Goal: Information Seeking & Learning: Check status

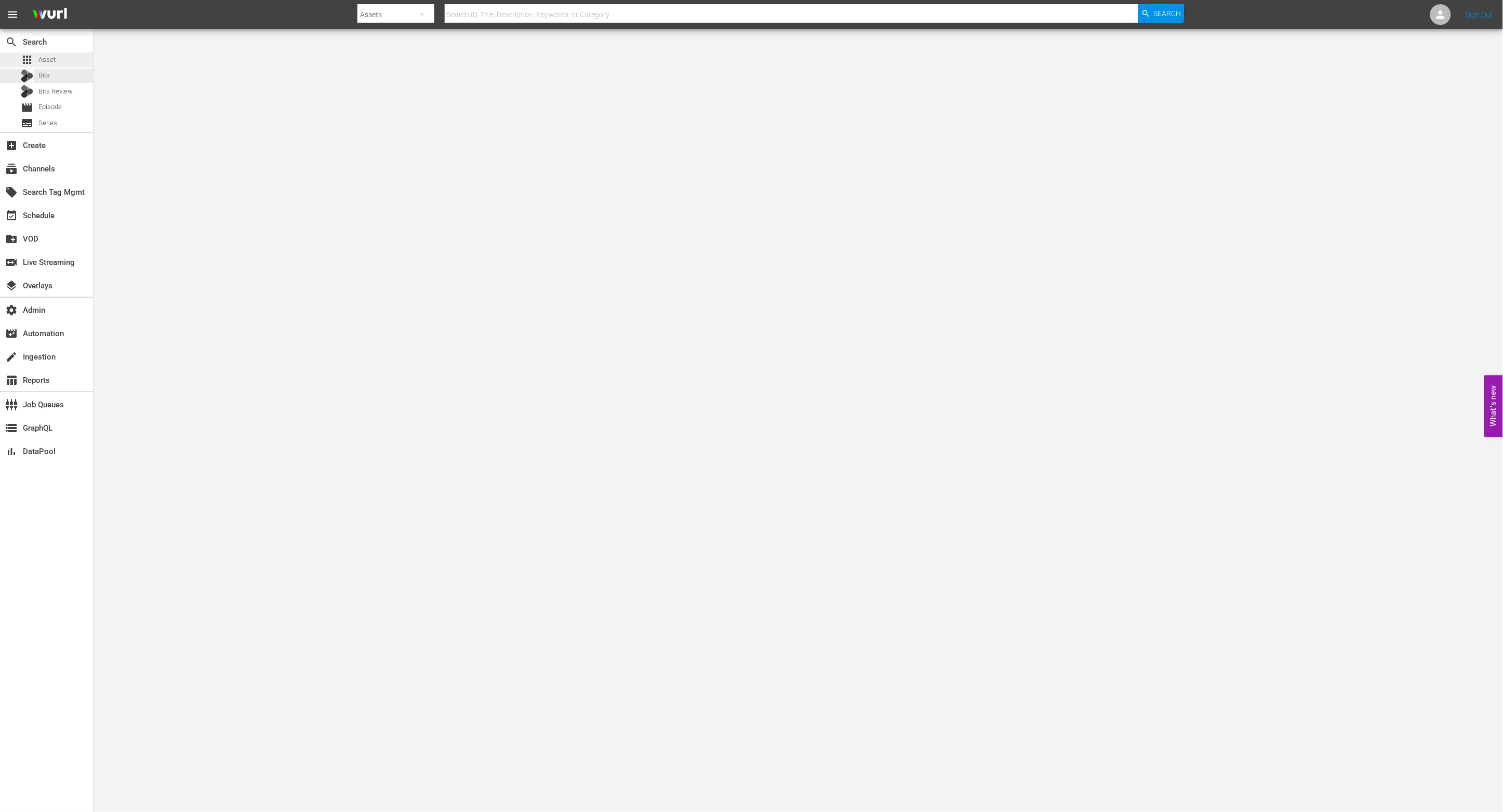
click at [55, 64] on span "Asset" at bounding box center [47, 60] width 17 height 10
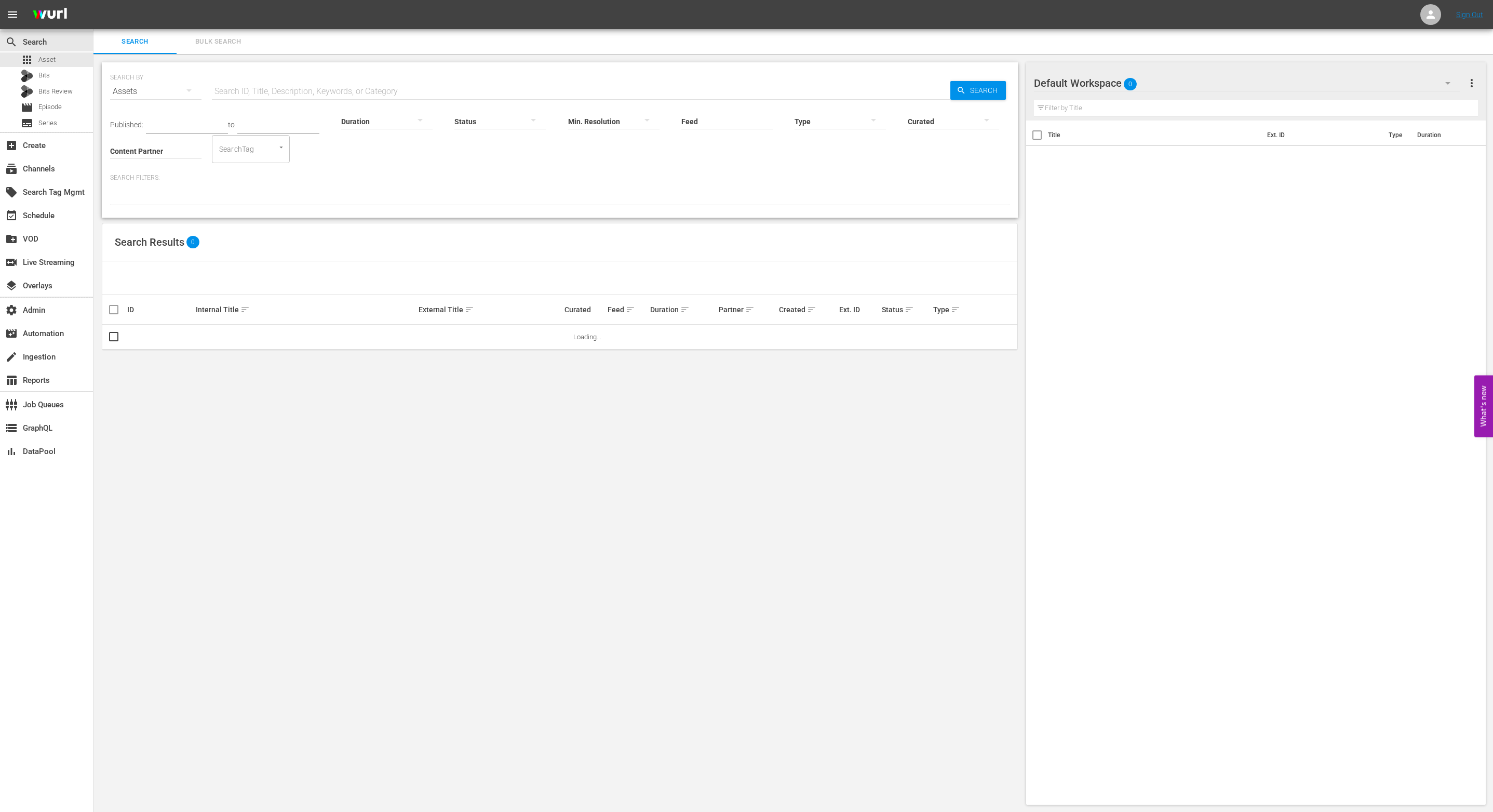
click at [746, 117] on input "Feed" at bounding box center [728, 122] width 92 height 37
paste input "Upload"
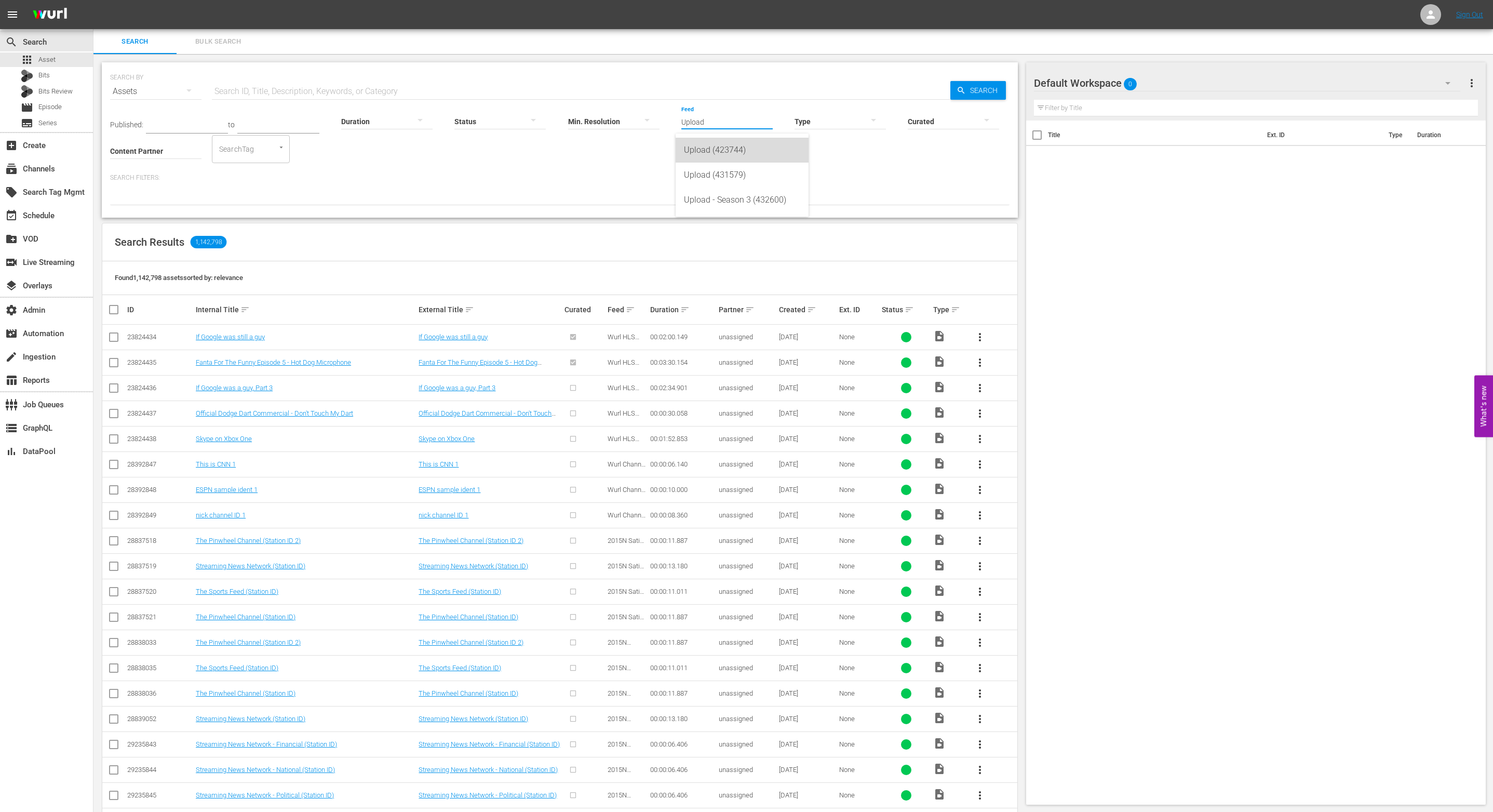
click at [736, 155] on div "Upload (423744)" at bounding box center [742, 150] width 117 height 25
type input "Upload (423744)"
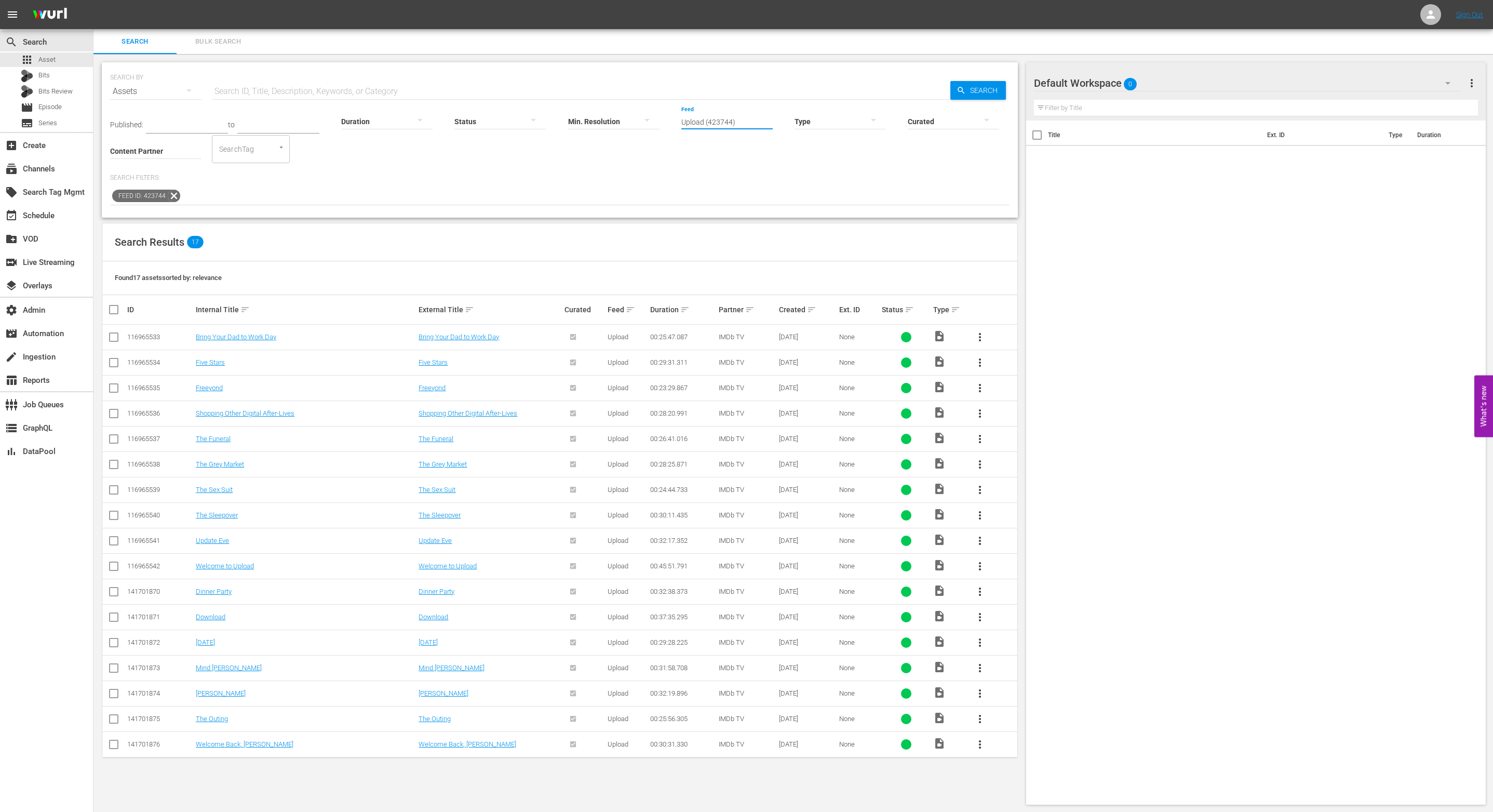
click at [739, 123] on input "Upload (423744)" at bounding box center [728, 122] width 92 height 37
paste input "Upload"
click at [736, 178] on div "Upload (431579)" at bounding box center [742, 175] width 117 height 25
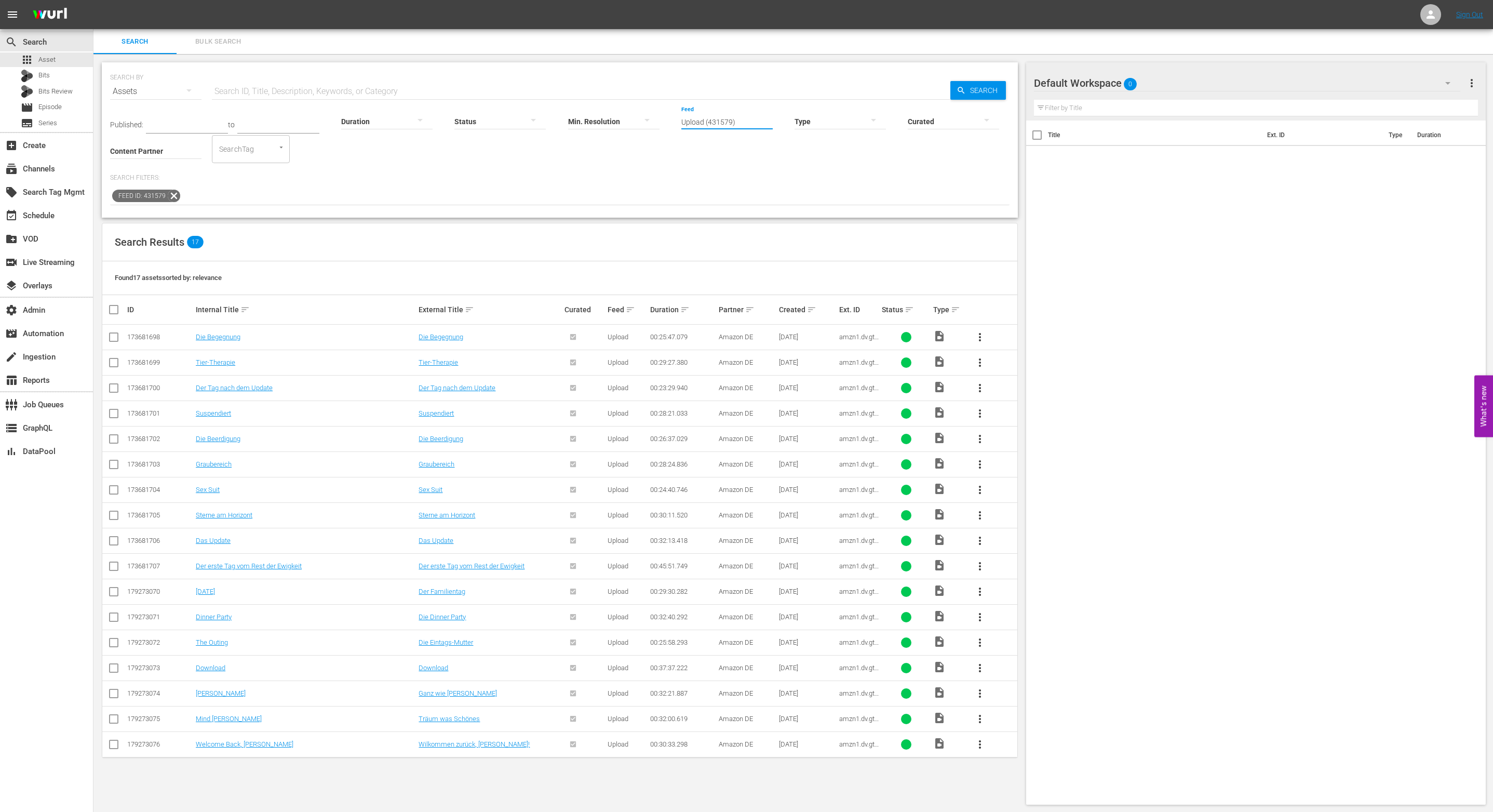
click at [736, 113] on input "Upload (431579)" at bounding box center [728, 122] width 92 height 37
click at [739, 122] on input "Upload (431579)" at bounding box center [728, 122] width 92 height 37
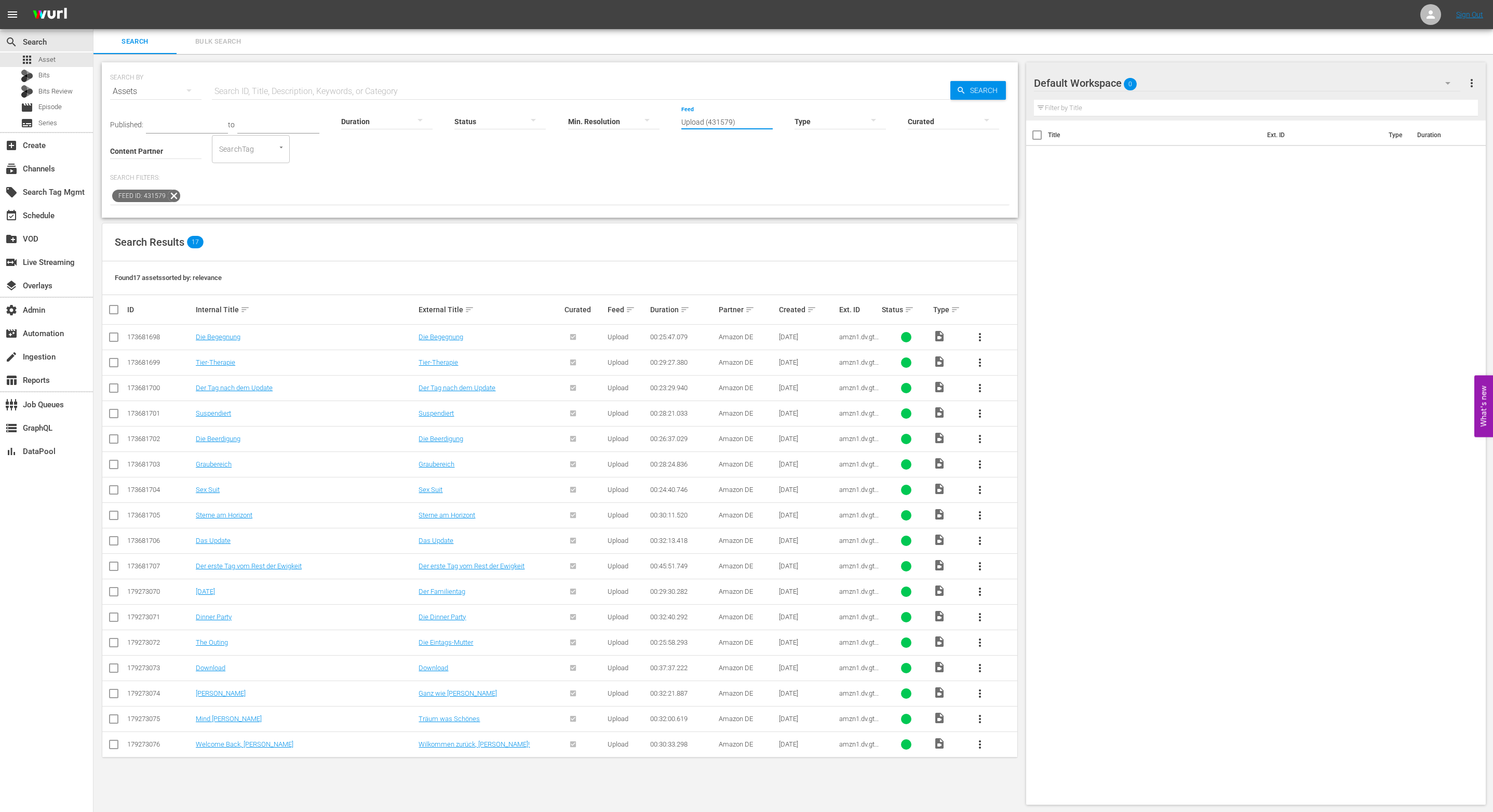
click at [739, 122] on input "Upload (431579)" at bounding box center [728, 122] width 92 height 37
paste input "text"
click at [737, 202] on div "Upload - Season 3 (432600)" at bounding box center [742, 200] width 117 height 25
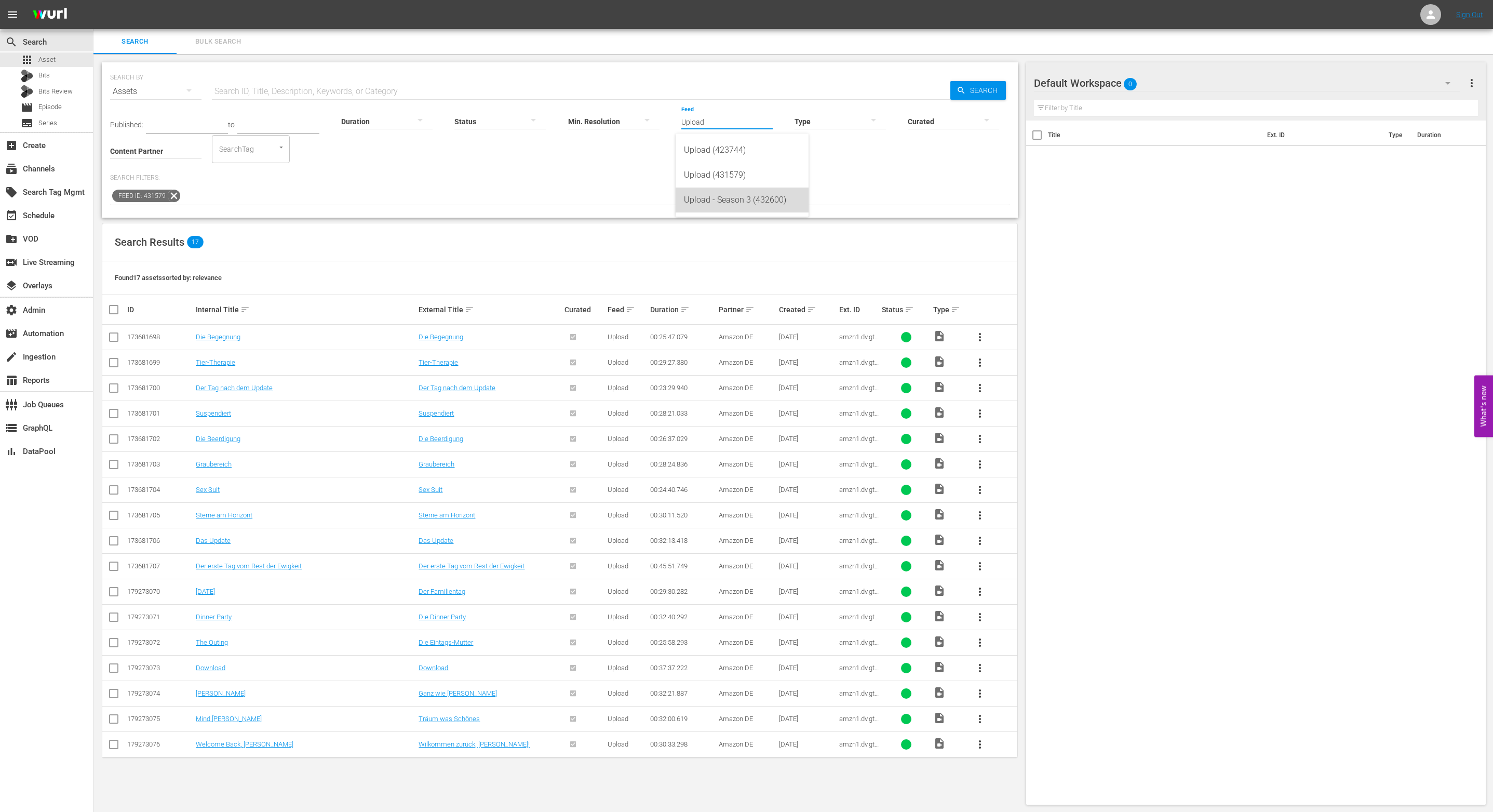
type input "Upload - Season 3 (432600)"
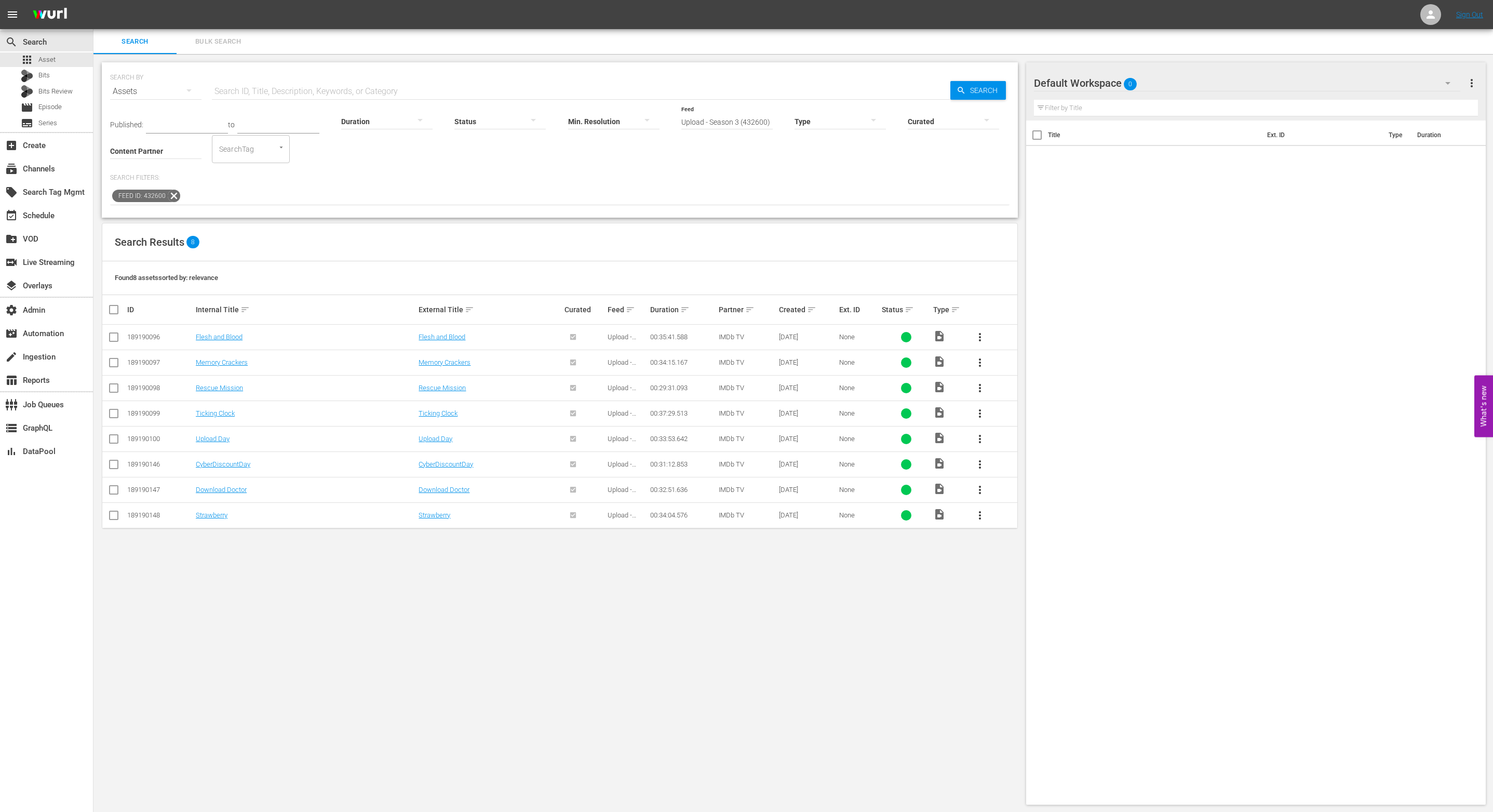
click at [177, 196] on icon at bounding box center [174, 196] width 14 height 14
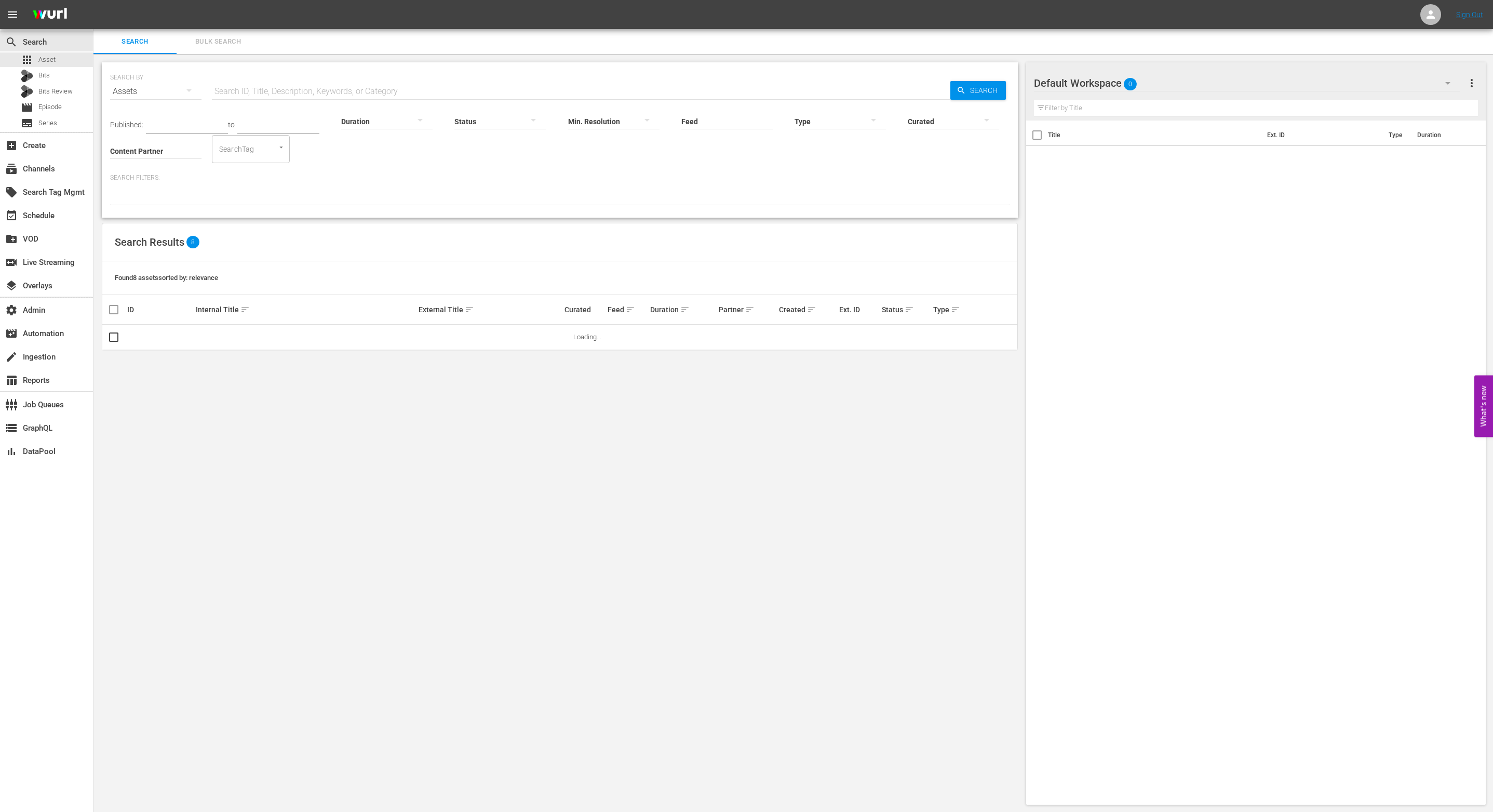
drag, startPoint x: 380, startPoint y: 166, endPoint x: 372, endPoint y: 164, distance: 8.2
click at [372, 164] on div "Published: to Duration Status Min. Resolution Feed Feed Title Type Curated Cont…" at bounding box center [560, 155] width 900 height 101
click at [171, 148] on input "Content Partner" at bounding box center [156, 151] width 92 height 37
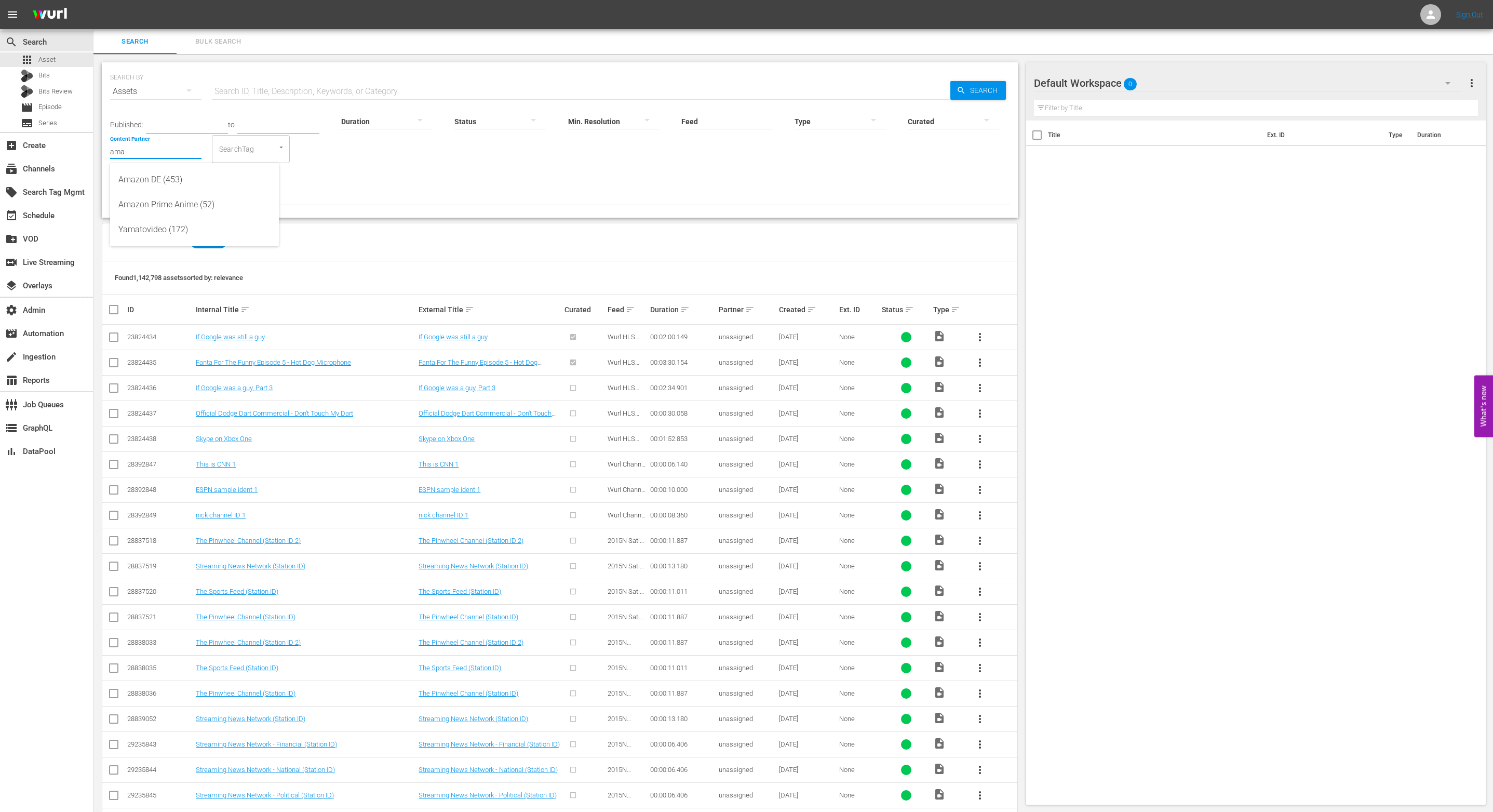
type input "ama"
drag, startPoint x: 749, startPoint y: 196, endPoint x: 810, endPoint y: 135, distance: 86.3
click at [750, 196] on div at bounding box center [560, 196] width 900 height 18
drag, startPoint x: 736, startPoint y: 119, endPoint x: 241, endPoint y: 55, distance: 499.1
click at [734, 119] on input "Feed" at bounding box center [728, 122] width 92 height 37
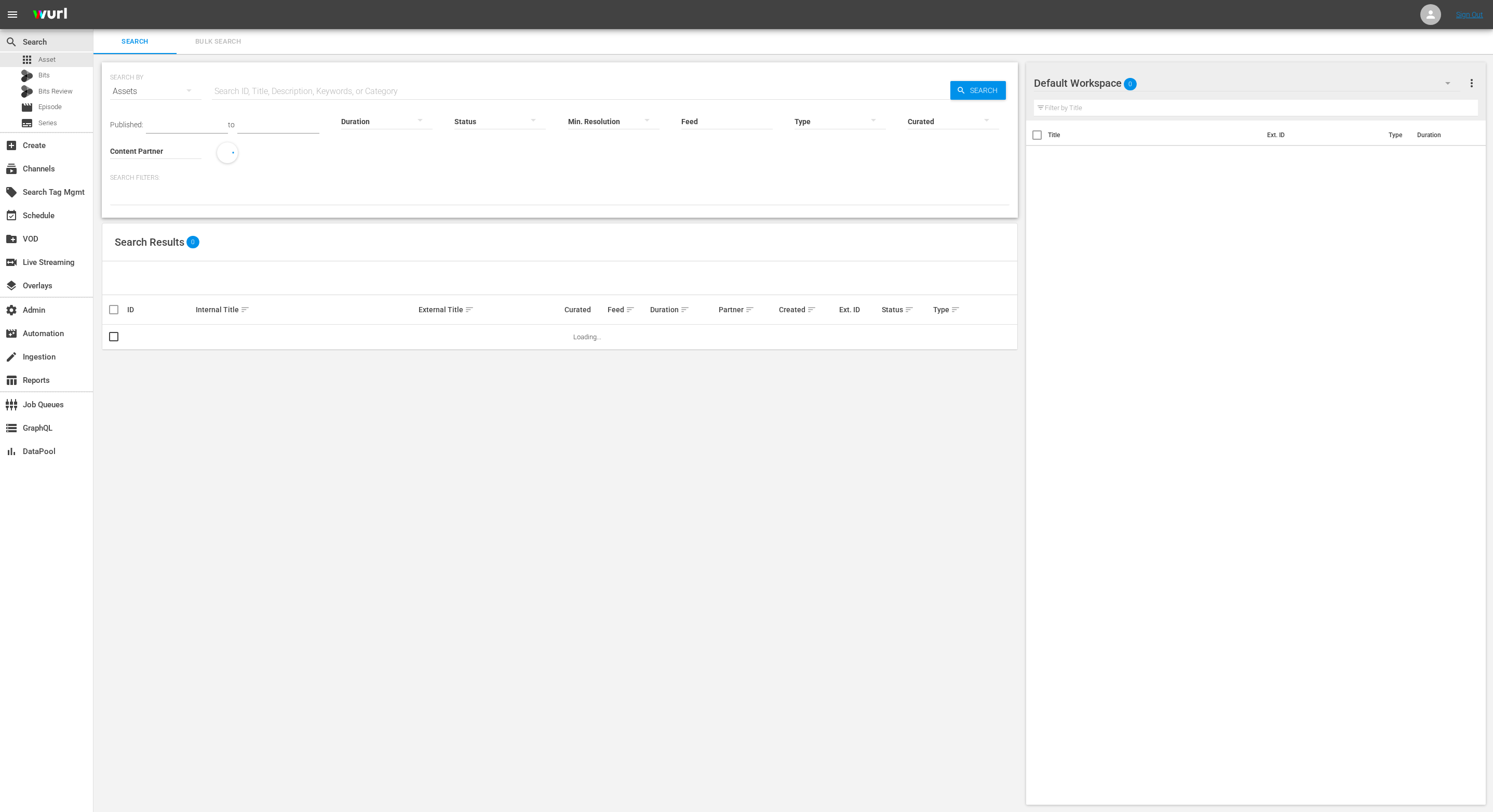
click at [707, 122] on input "Feed" at bounding box center [728, 122] width 92 height 37
type input "upload"
click at [730, 123] on input "upload" at bounding box center [728, 122] width 92 height 37
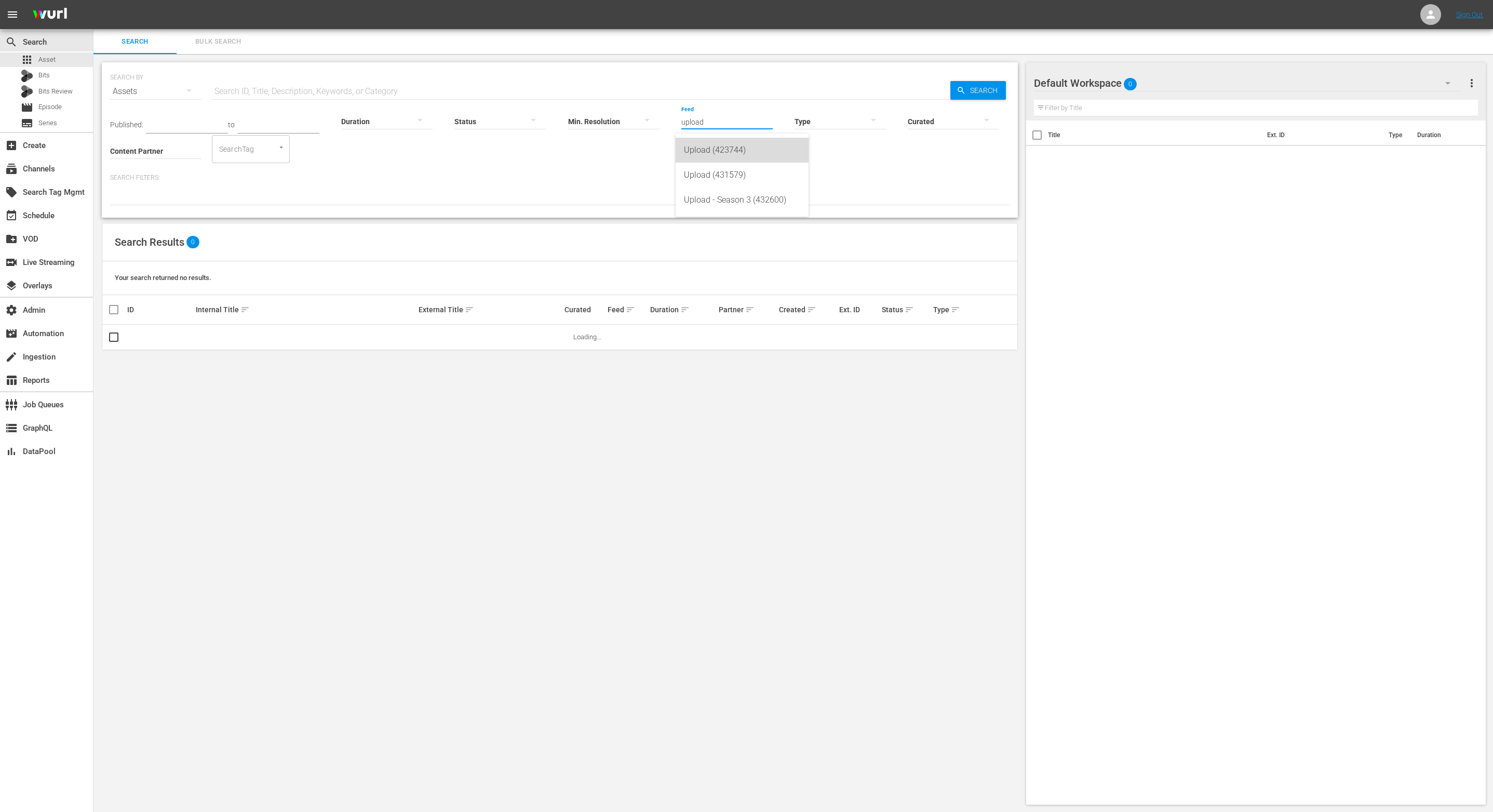
click at [736, 150] on div "Upload (423744)" at bounding box center [742, 150] width 117 height 25
type input "Upload (423744)"
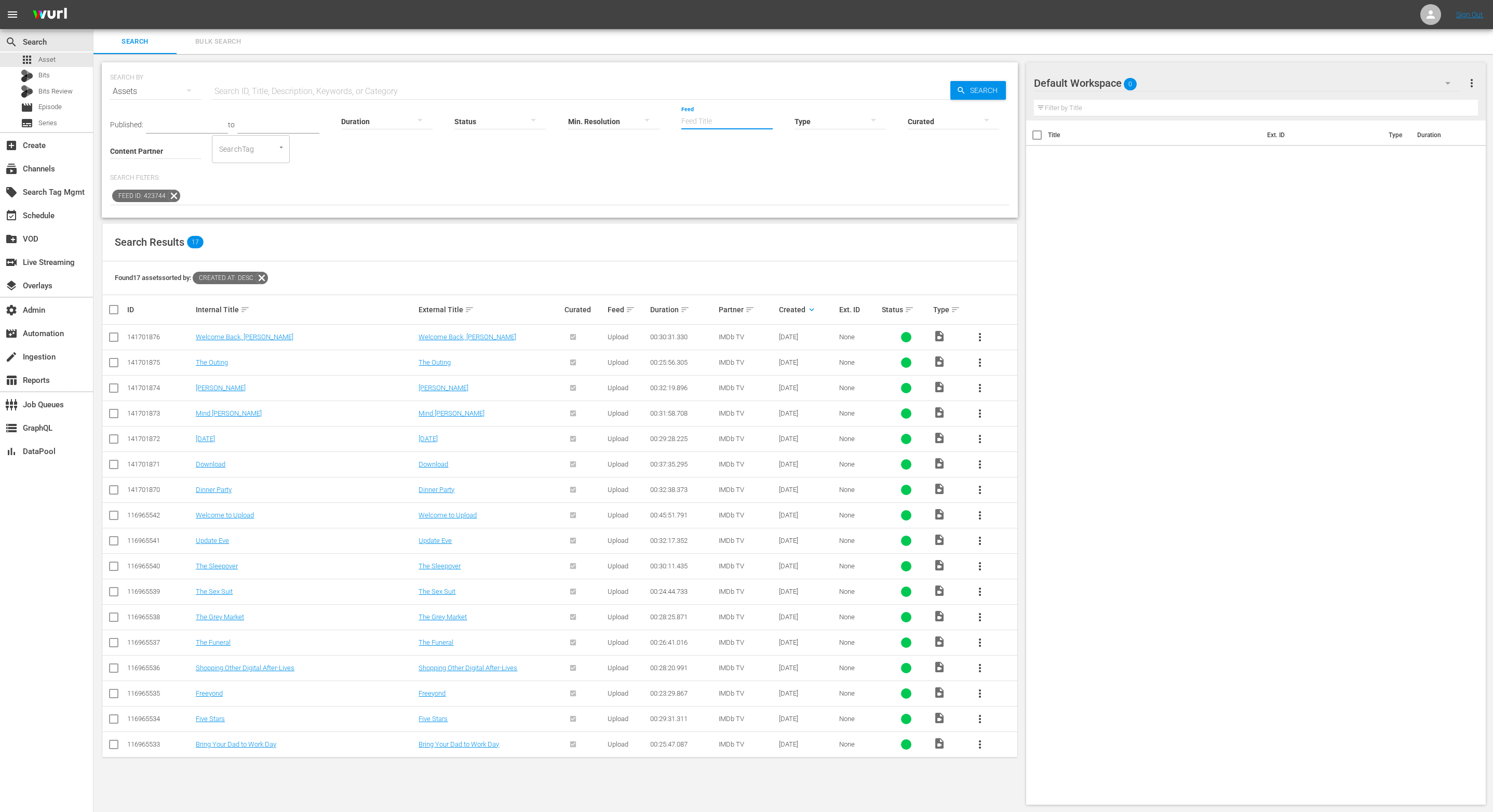
click at [744, 116] on input "Feed" at bounding box center [728, 122] width 92 height 37
click at [745, 117] on input "Feed" at bounding box center [728, 122] width 92 height 37
type input "up"
drag, startPoint x: 200, startPoint y: 197, endPoint x: 192, endPoint y: 196, distance: 8.1
click at [201, 197] on div "Feed ID: 423744" at bounding box center [560, 196] width 900 height 18
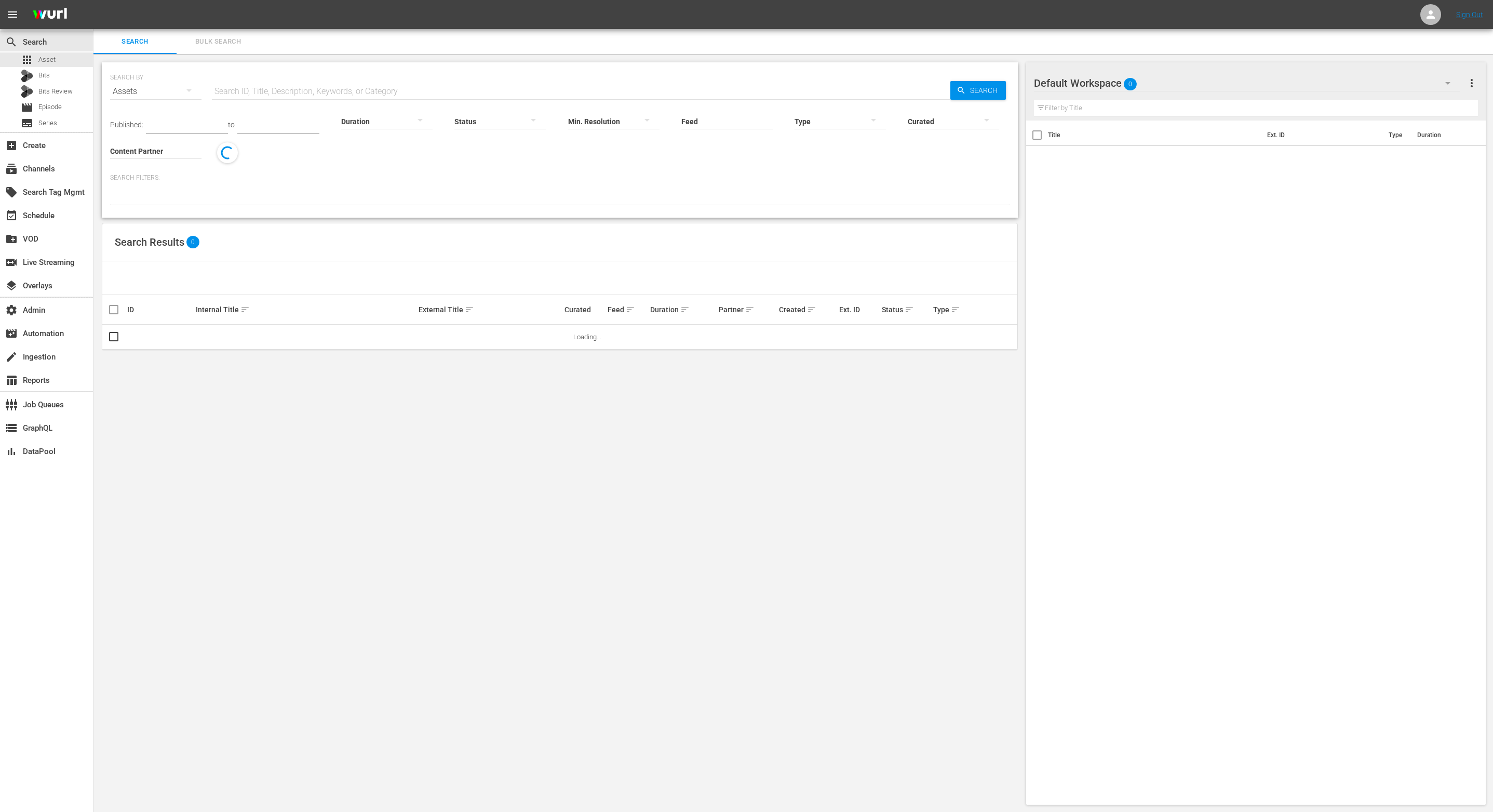
click at [712, 117] on input "Feed" at bounding box center [728, 122] width 92 height 37
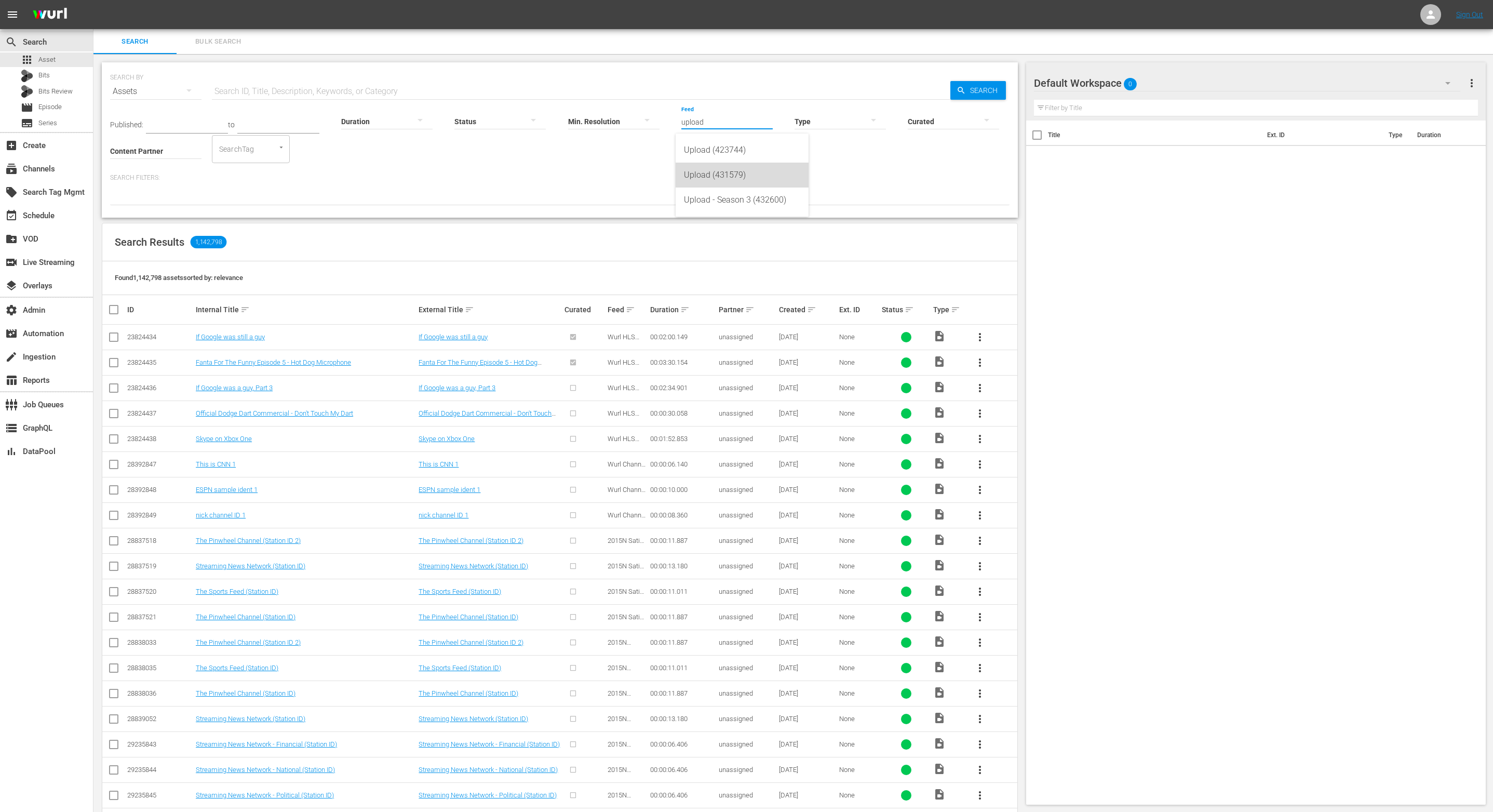
click at [748, 171] on div "Upload (431579)" at bounding box center [742, 175] width 117 height 25
type input "Upload (431579)"
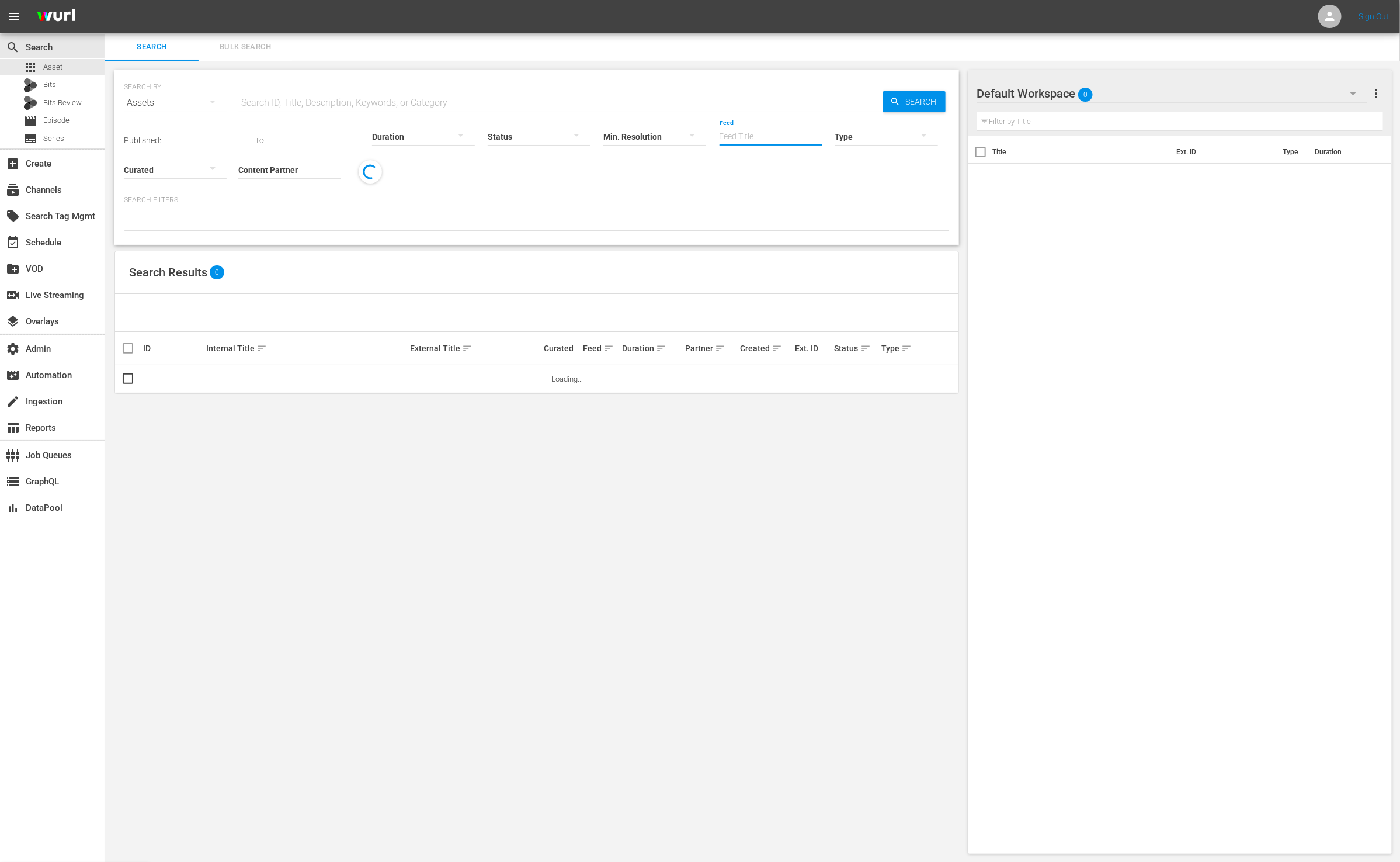
click at [767, 139] on input "Feed" at bounding box center [771, 137] width 103 height 42
click at [769, 176] on div "Upload (423744)" at bounding box center [790, 168] width 131 height 28
type input "Upload (423744)"
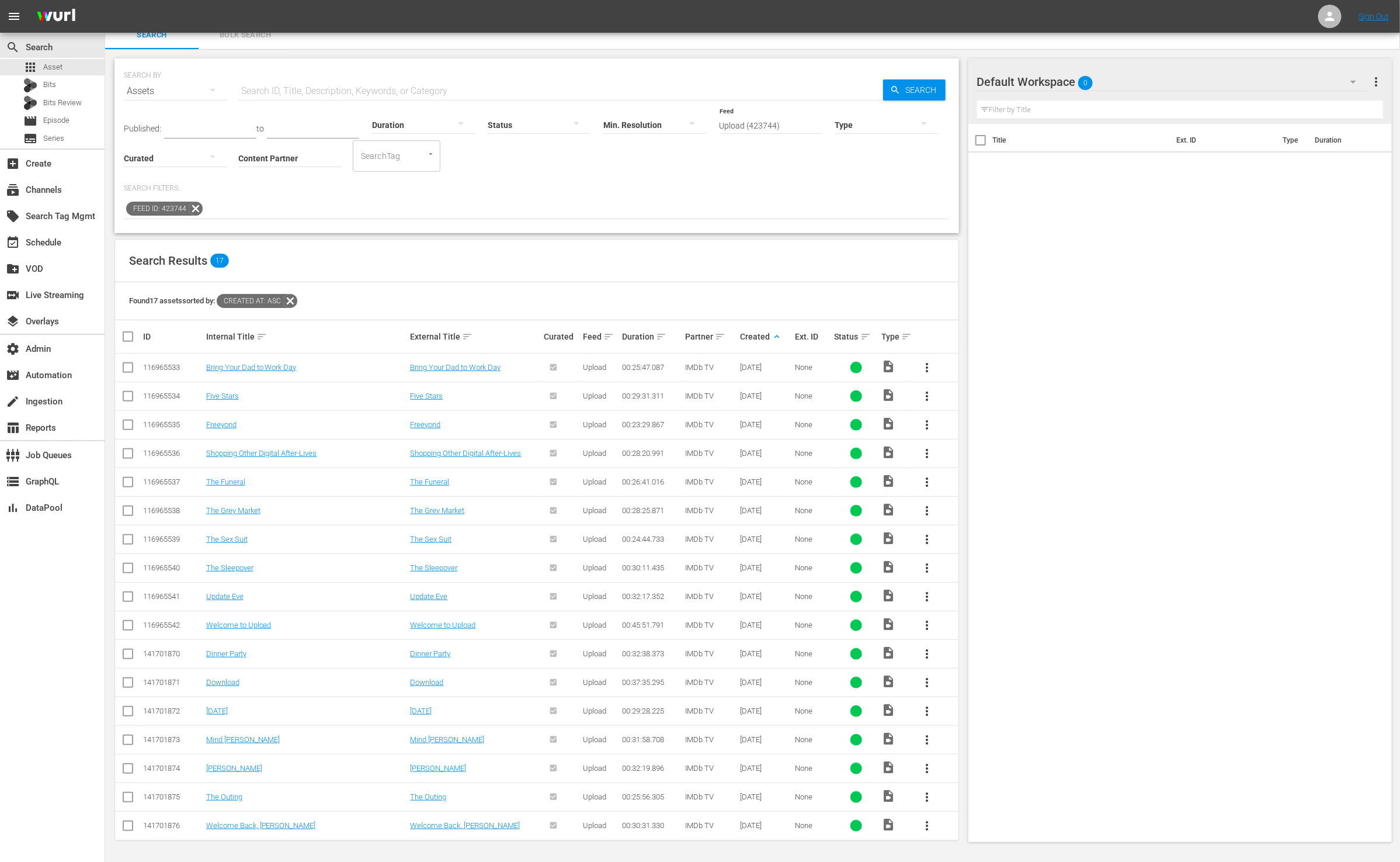
click at [792, 126] on input "Upload (423744)" at bounding box center [771, 126] width 103 height 42
click at [800, 155] on div "Upload (423744)" at bounding box center [790, 154] width 131 height 28
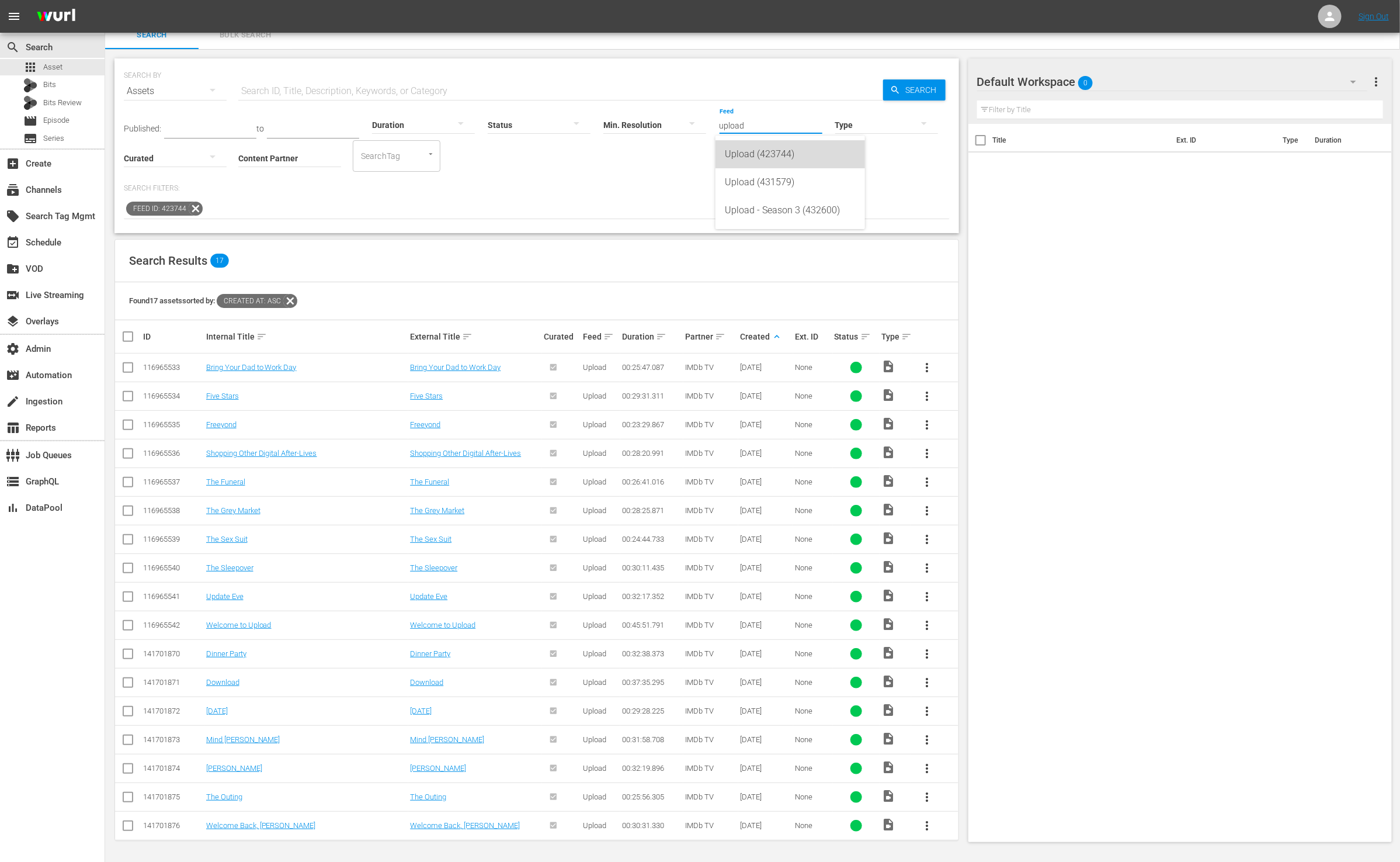
type input "Upload (423744)"
click at [795, 128] on input "Upload (423744)" at bounding box center [771, 126] width 103 height 42
click at [923, 81] on span "Search" at bounding box center [923, 90] width 45 height 21
click at [198, 203] on icon at bounding box center [195, 208] width 15 height 15
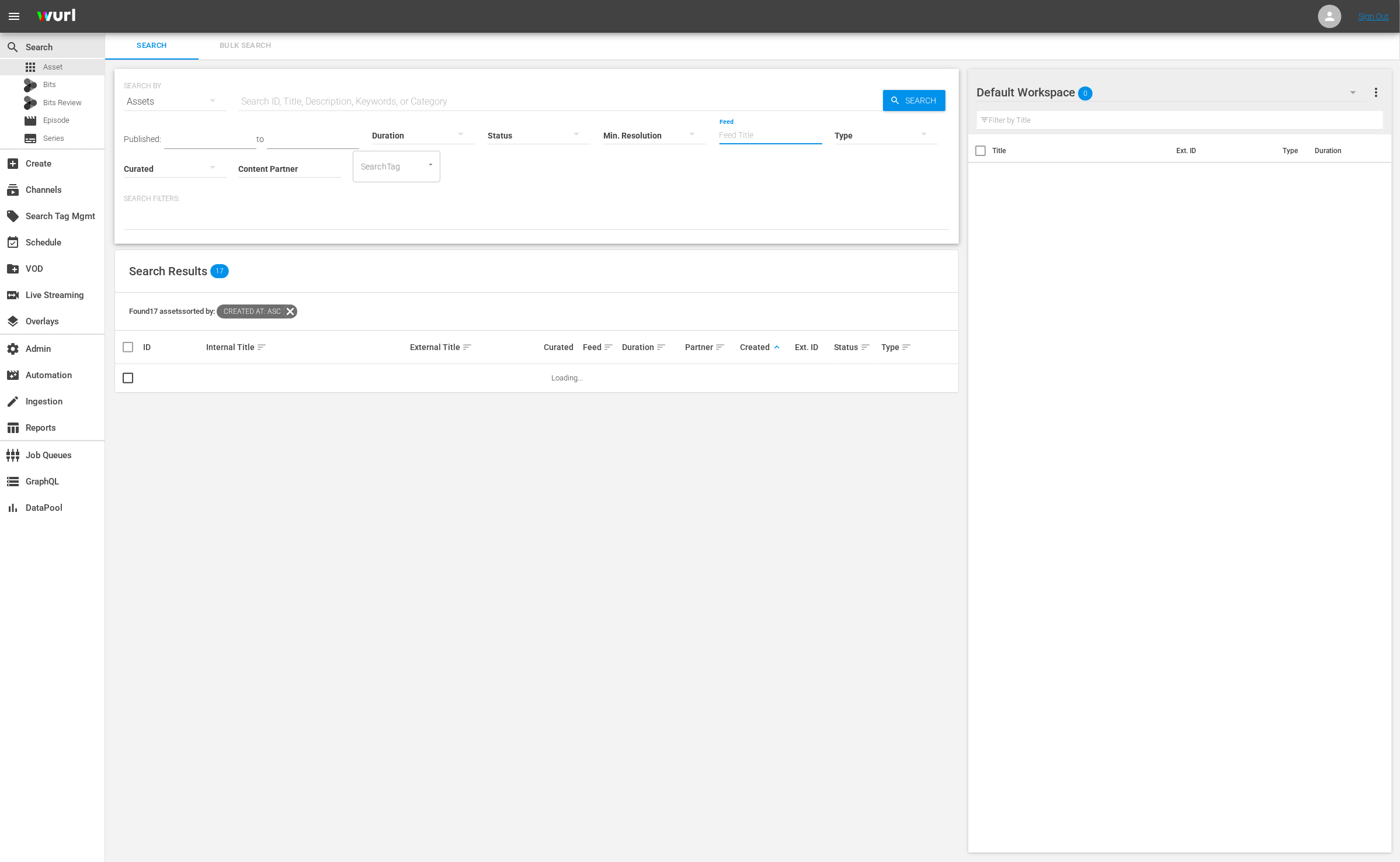
click at [764, 131] on input "Feed" at bounding box center [771, 136] width 103 height 42
click at [762, 202] on div "Upload (431579)" at bounding box center [790, 195] width 131 height 28
type input "Upload (431579)"
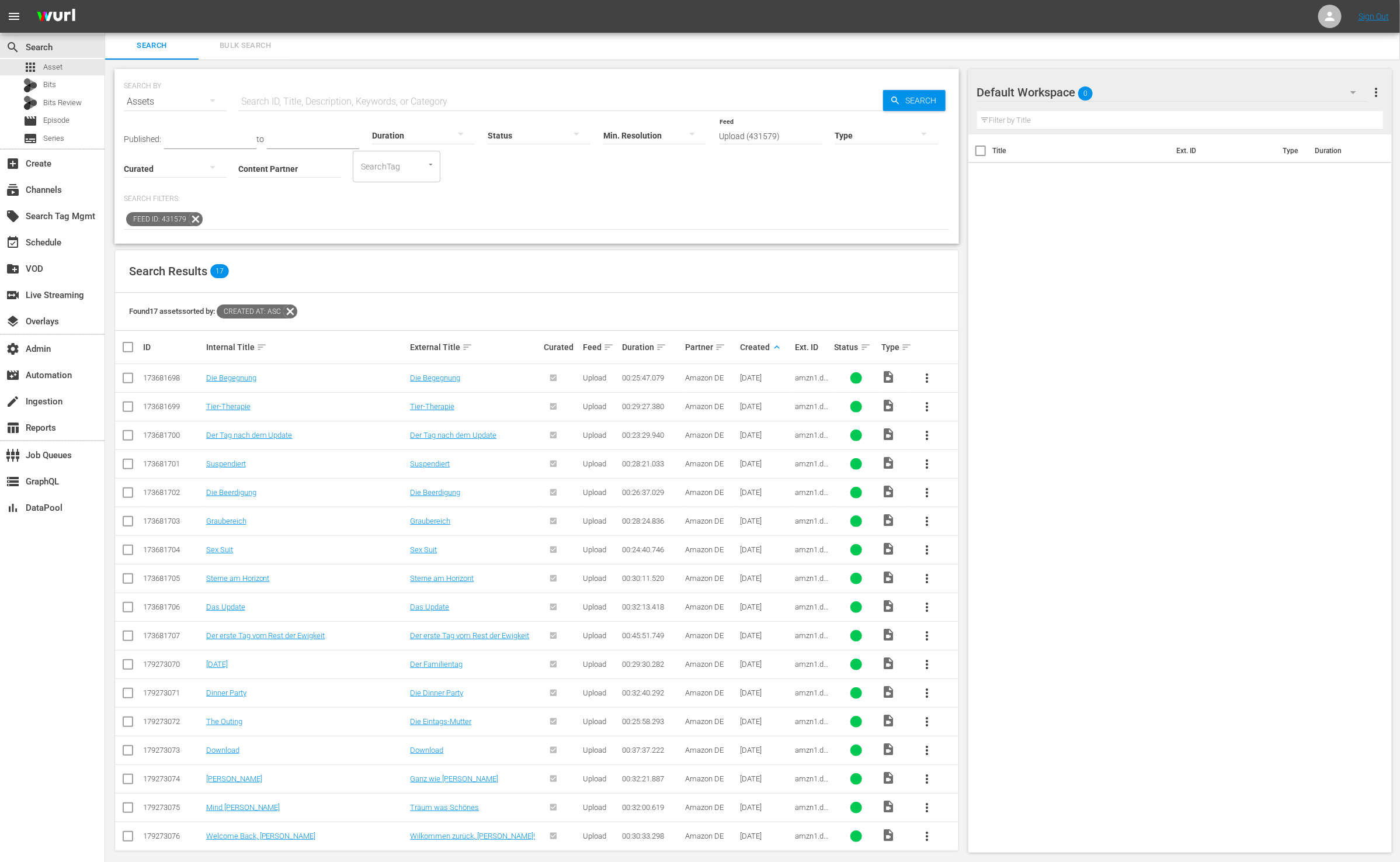
scroll to position [14, 0]
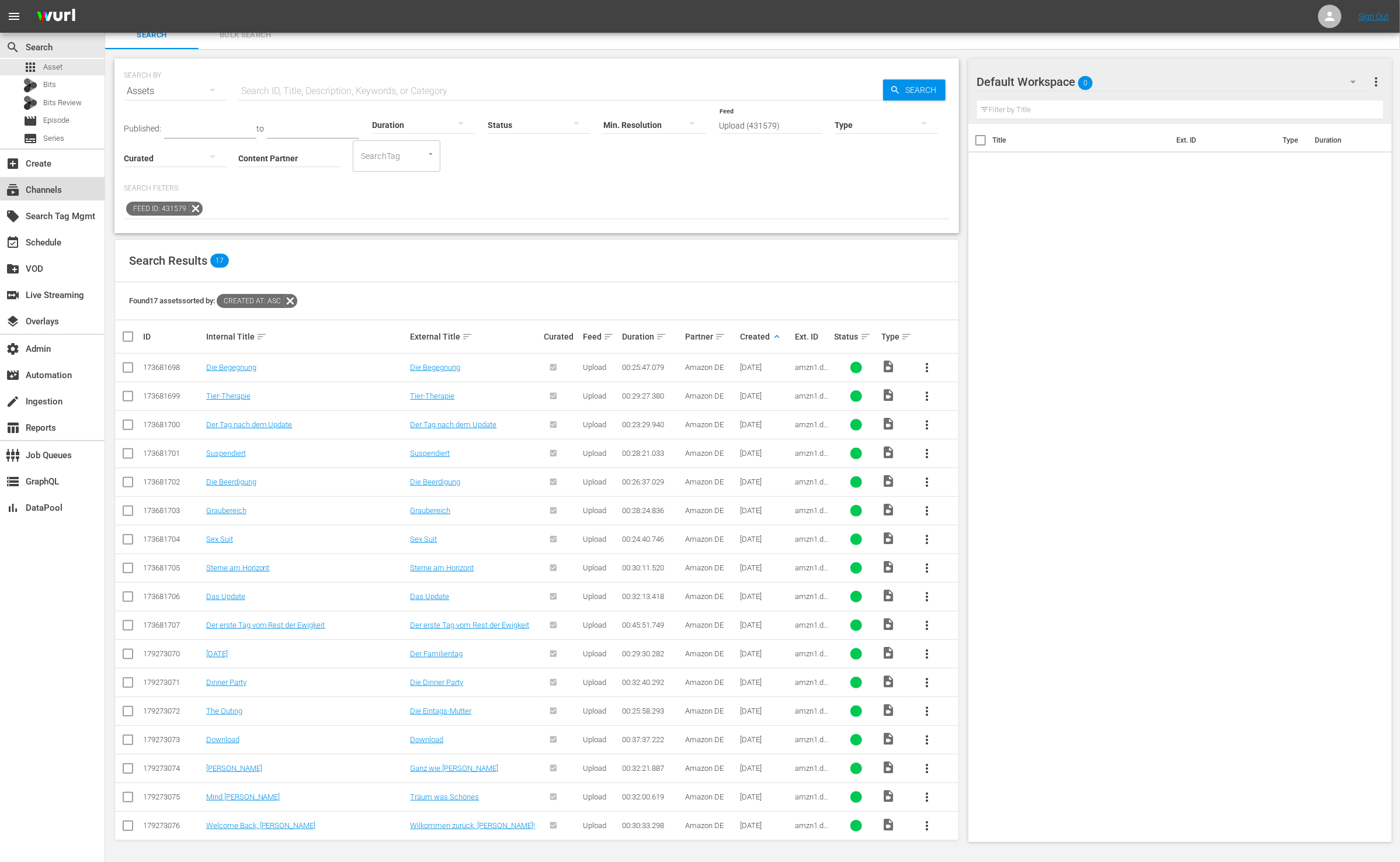
click at [57, 192] on div "subscriptions Channels" at bounding box center [33, 188] width 65 height 11
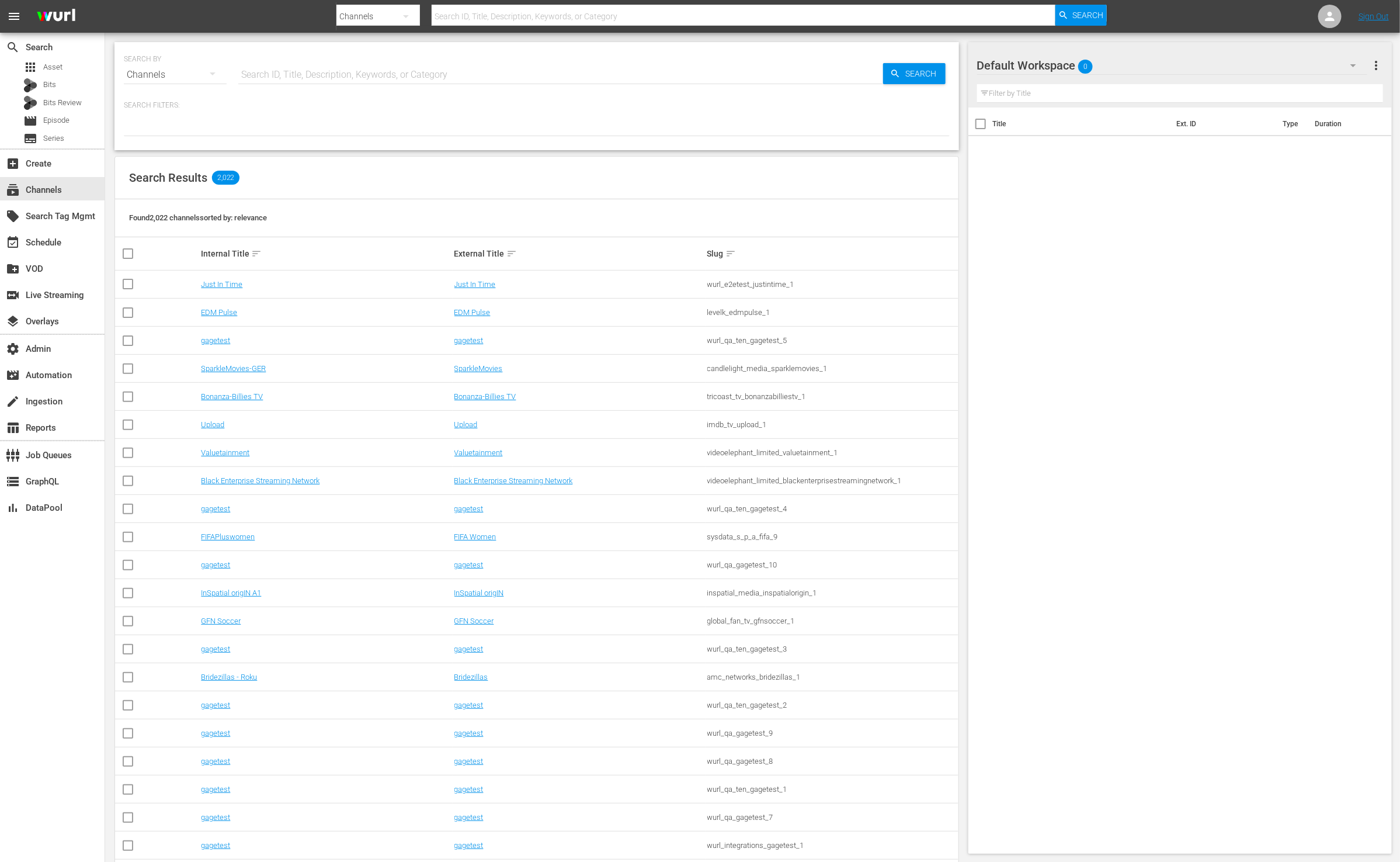
click at [295, 72] on input "text" at bounding box center [560, 74] width 644 height 28
type input "gfn"
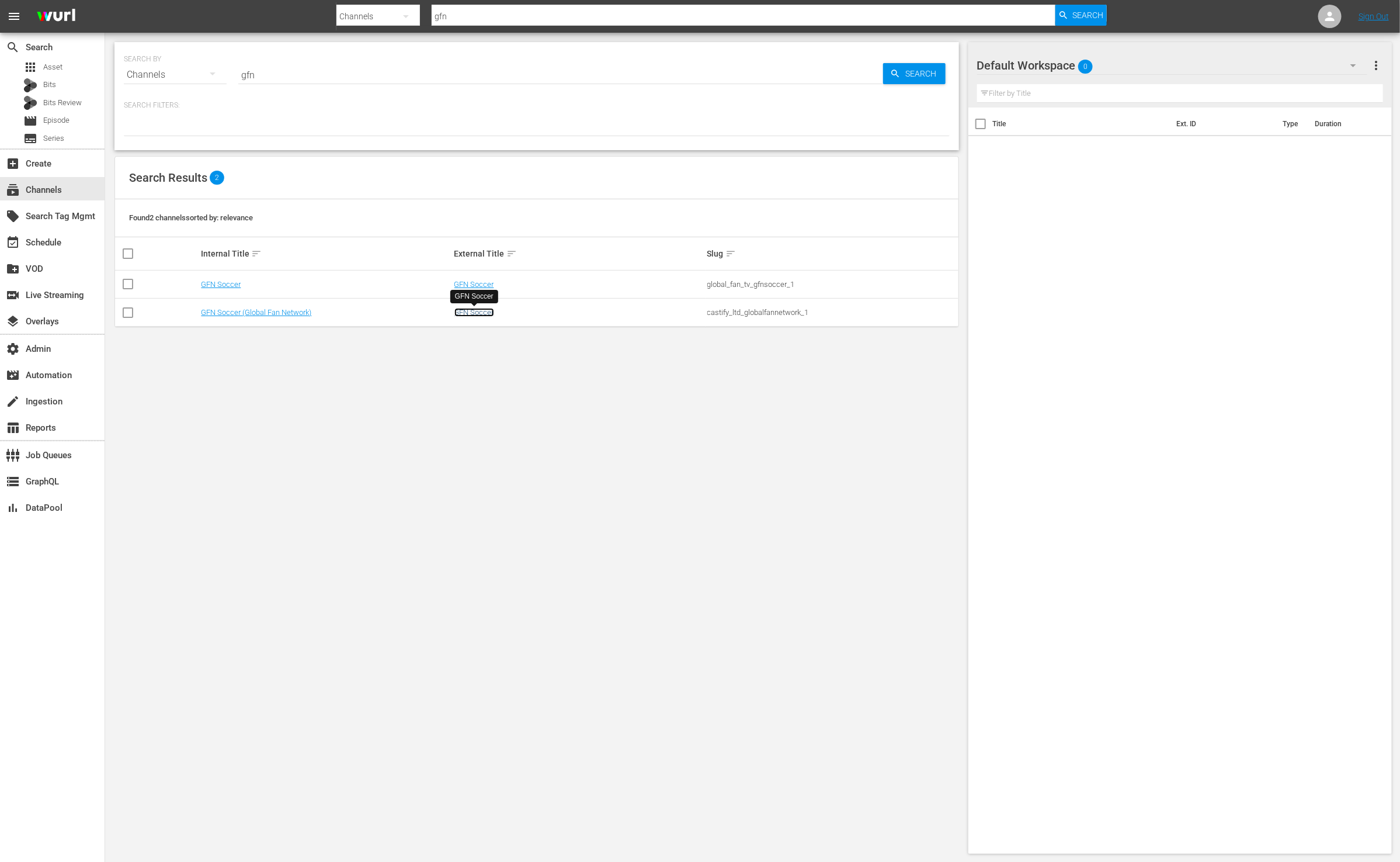
click at [483, 315] on link "GFN Soccer" at bounding box center [474, 312] width 40 height 9
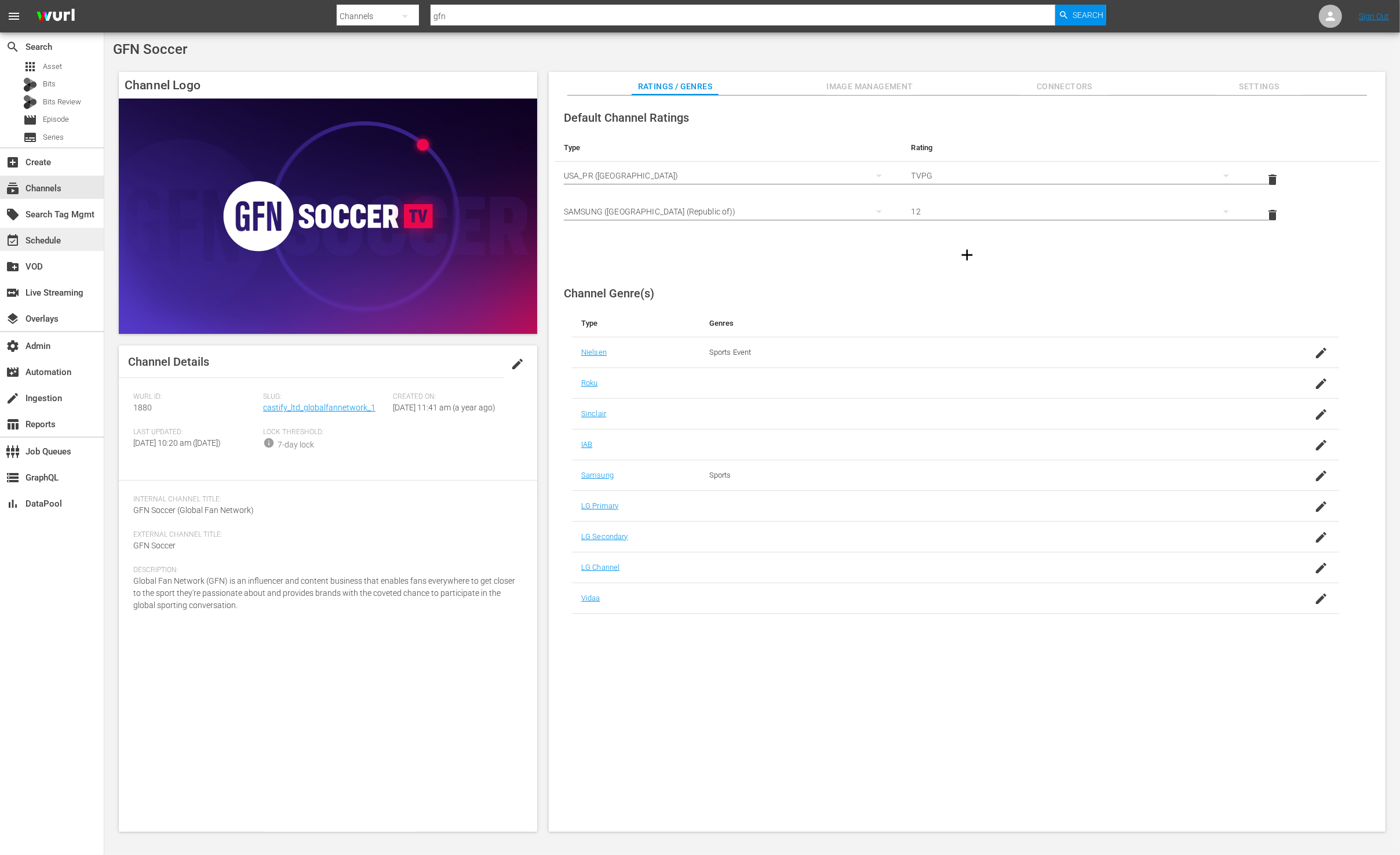
click at [75, 247] on div "event_available Schedule" at bounding box center [52, 240] width 104 height 23
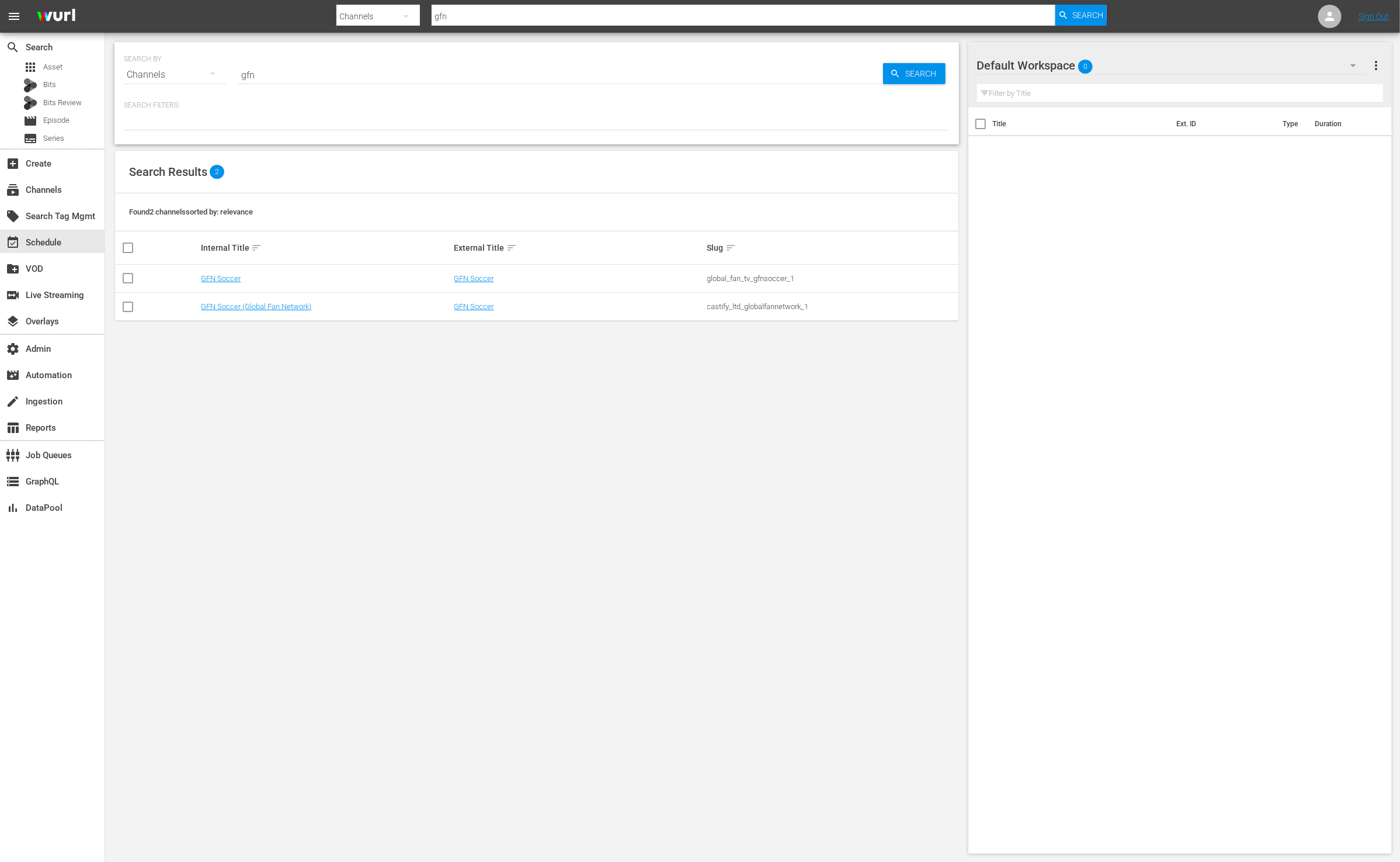
click at [481, 273] on td "GFN Soccer" at bounding box center [578, 278] width 252 height 28
click at [481, 273] on td "GFN Soccer" at bounding box center [578, 278] width 252 height 28
click at [478, 277] on link "GFN Soccer" at bounding box center [474, 279] width 40 height 9
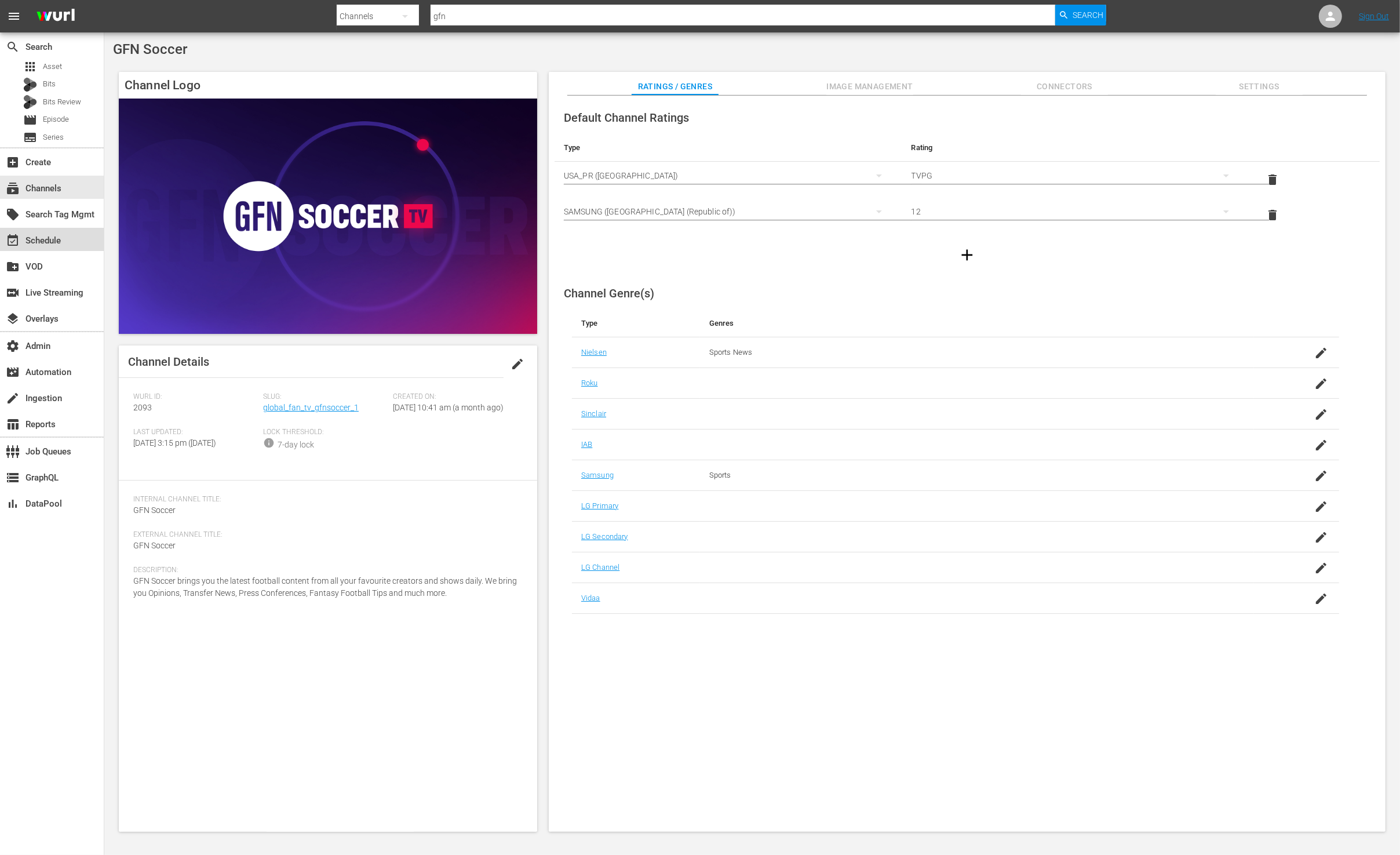
click at [83, 239] on div "event_available Schedule" at bounding box center [52, 240] width 104 height 23
click at [54, 69] on span "Asset" at bounding box center [52, 66] width 19 height 12
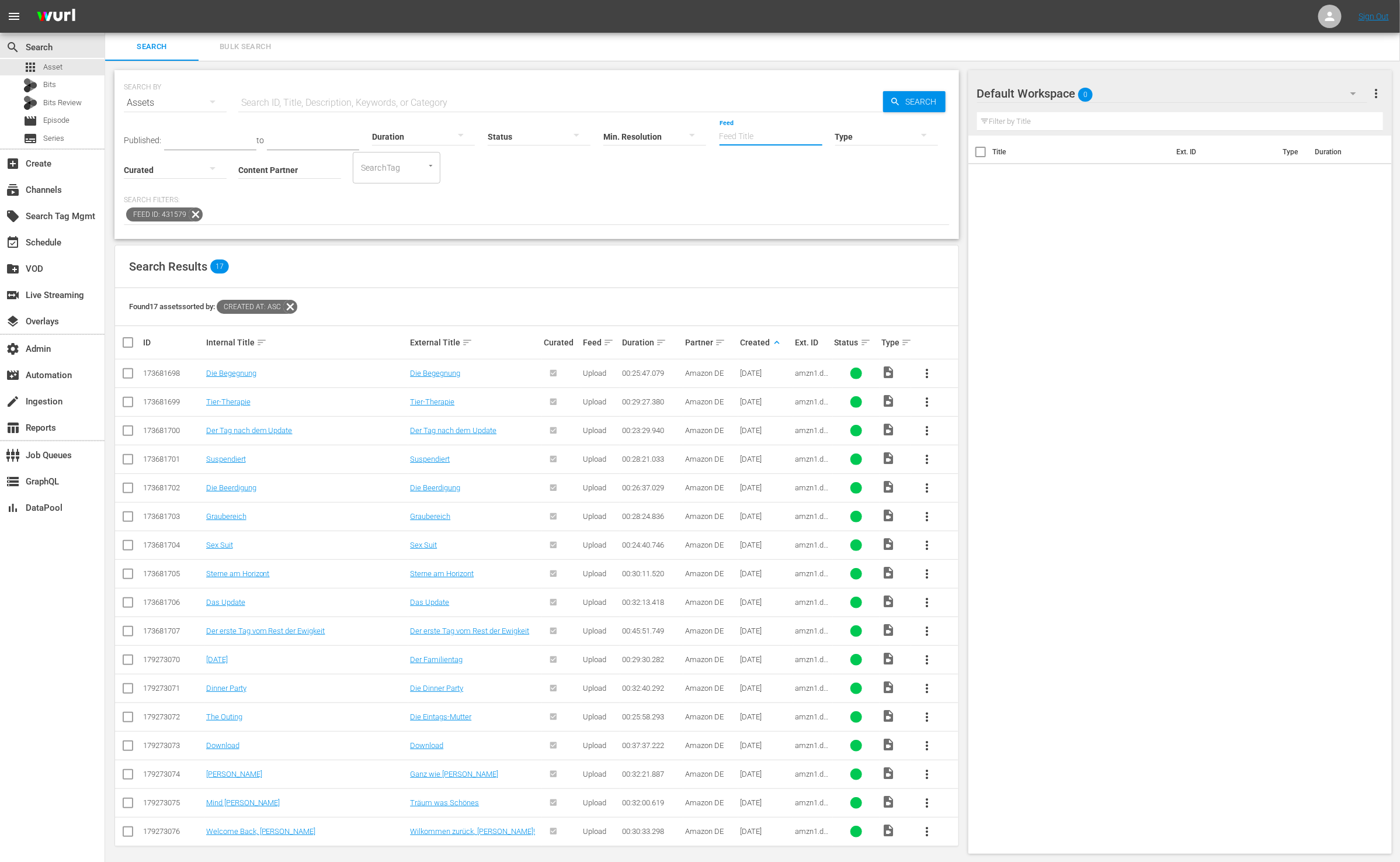
click at [737, 126] on input "Feed" at bounding box center [771, 137] width 103 height 42
click at [776, 172] on div "Upload (423744)" at bounding box center [790, 168] width 131 height 28
type input "Upload (423744)"
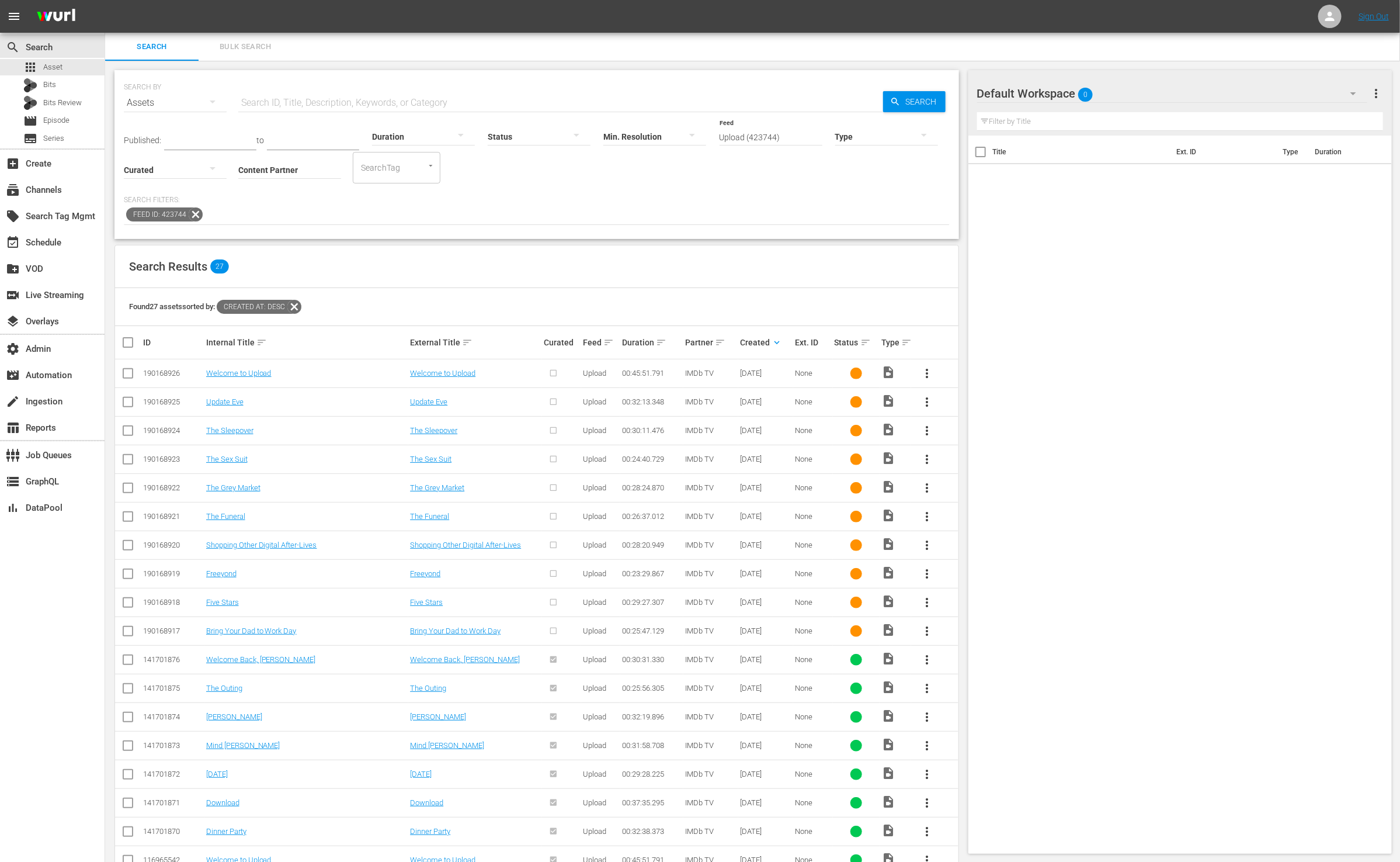
scroll to position [123, 0]
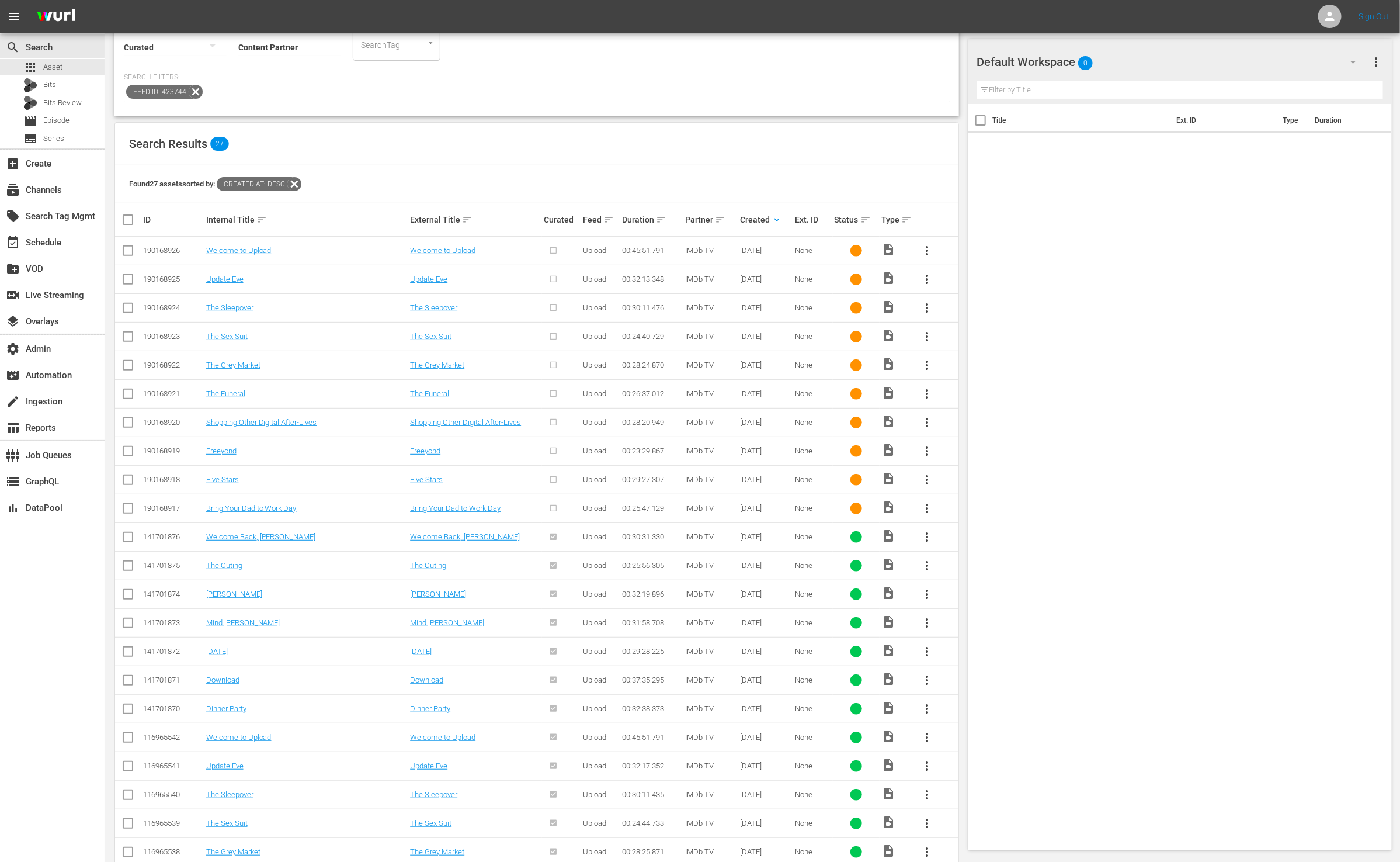
click at [167, 248] on div "190168926" at bounding box center [173, 251] width 60 height 9
click at [167, 248] on div "190168926" at bounding box center [173, 251] width 60 height 9
copy div "190168926"
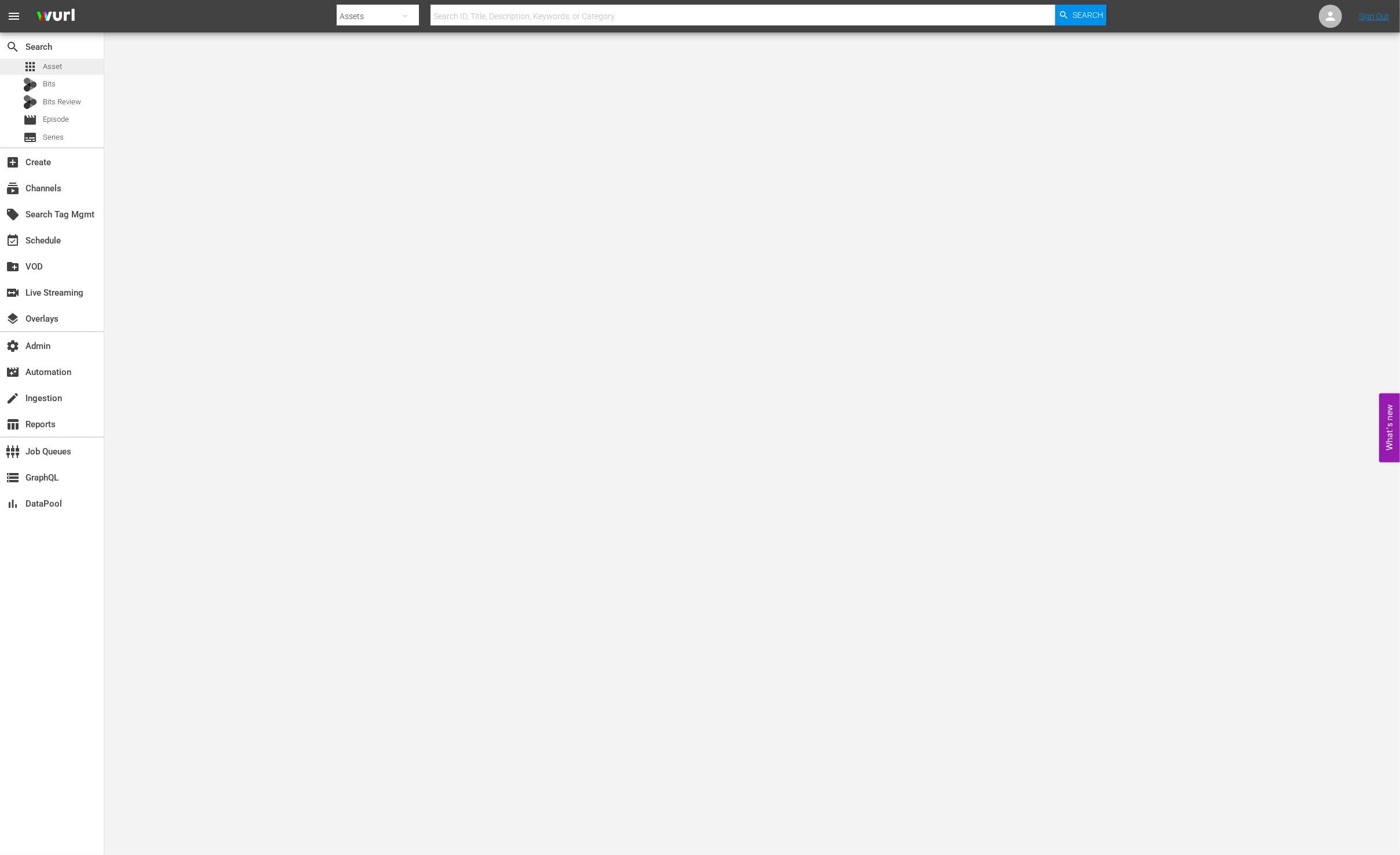
click at [66, 69] on div "apps Asset" at bounding box center [52, 66] width 104 height 16
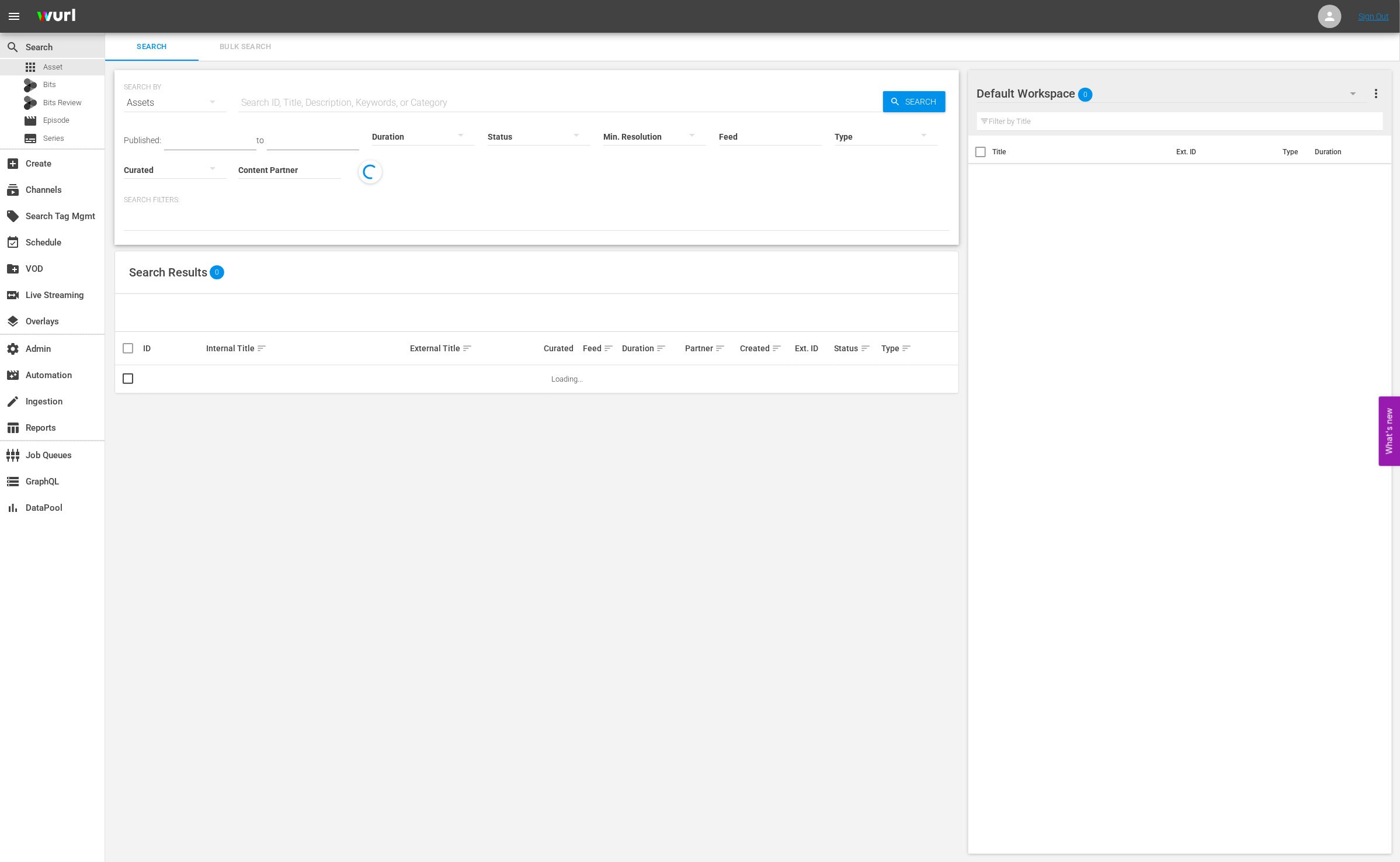
click at [325, 100] on input "text" at bounding box center [560, 102] width 644 height 28
click at [624, 240] on div "SEARCH BY Search By Assets Search ID, Title, Description, Keywords, or Category…" at bounding box center [536, 157] width 844 height 175
click at [757, 142] on input "Feed" at bounding box center [771, 137] width 103 height 42
drag, startPoint x: 785, startPoint y: 166, endPoint x: 780, endPoint y: 152, distance: 14.9
click at [786, 168] on div "Published: to Duration Status Min. Resolution Feed Feed Title upload Type Curat…" at bounding box center [537, 150] width 825 height 67
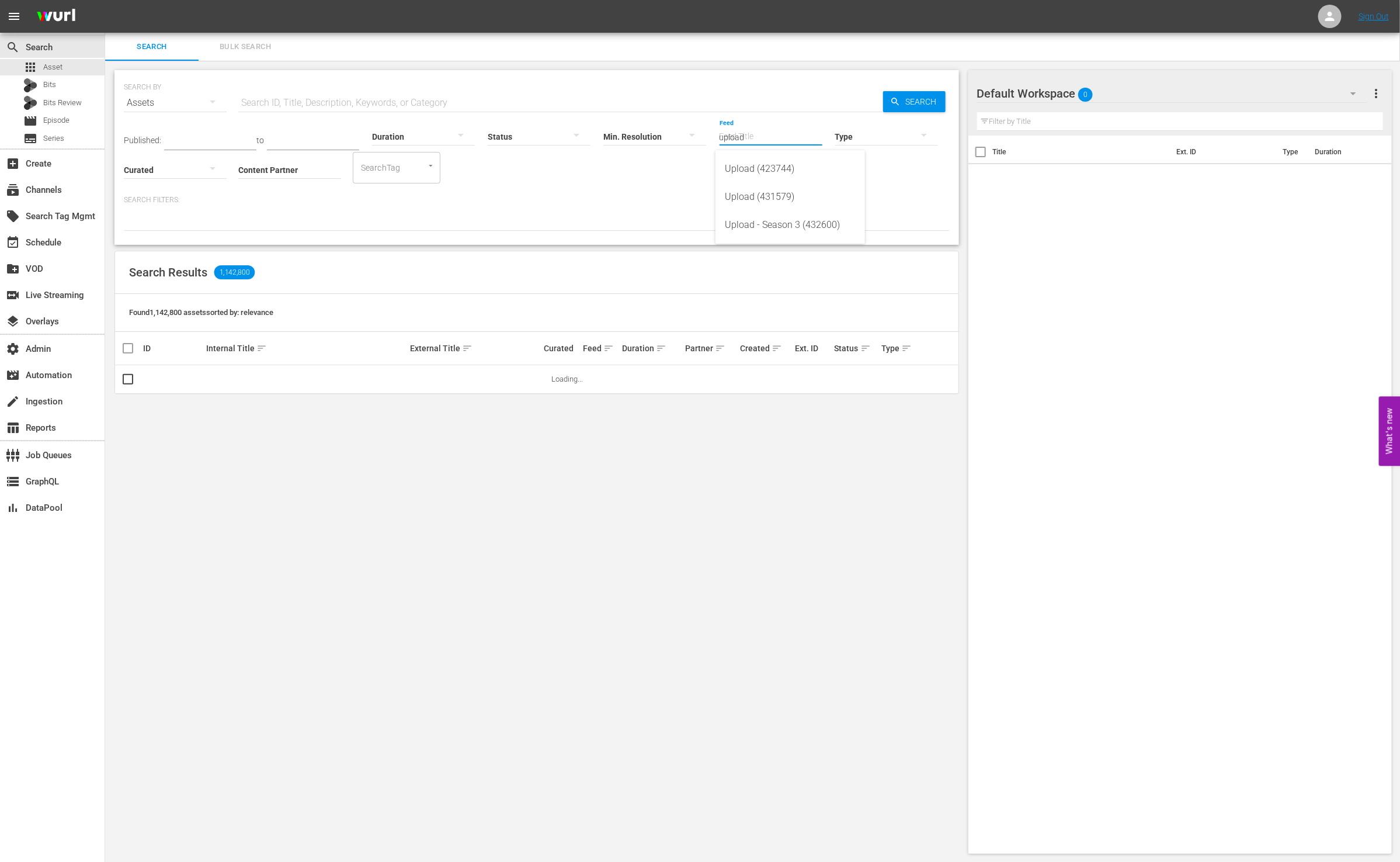
click at [777, 142] on input "upload" at bounding box center [771, 137] width 103 height 42
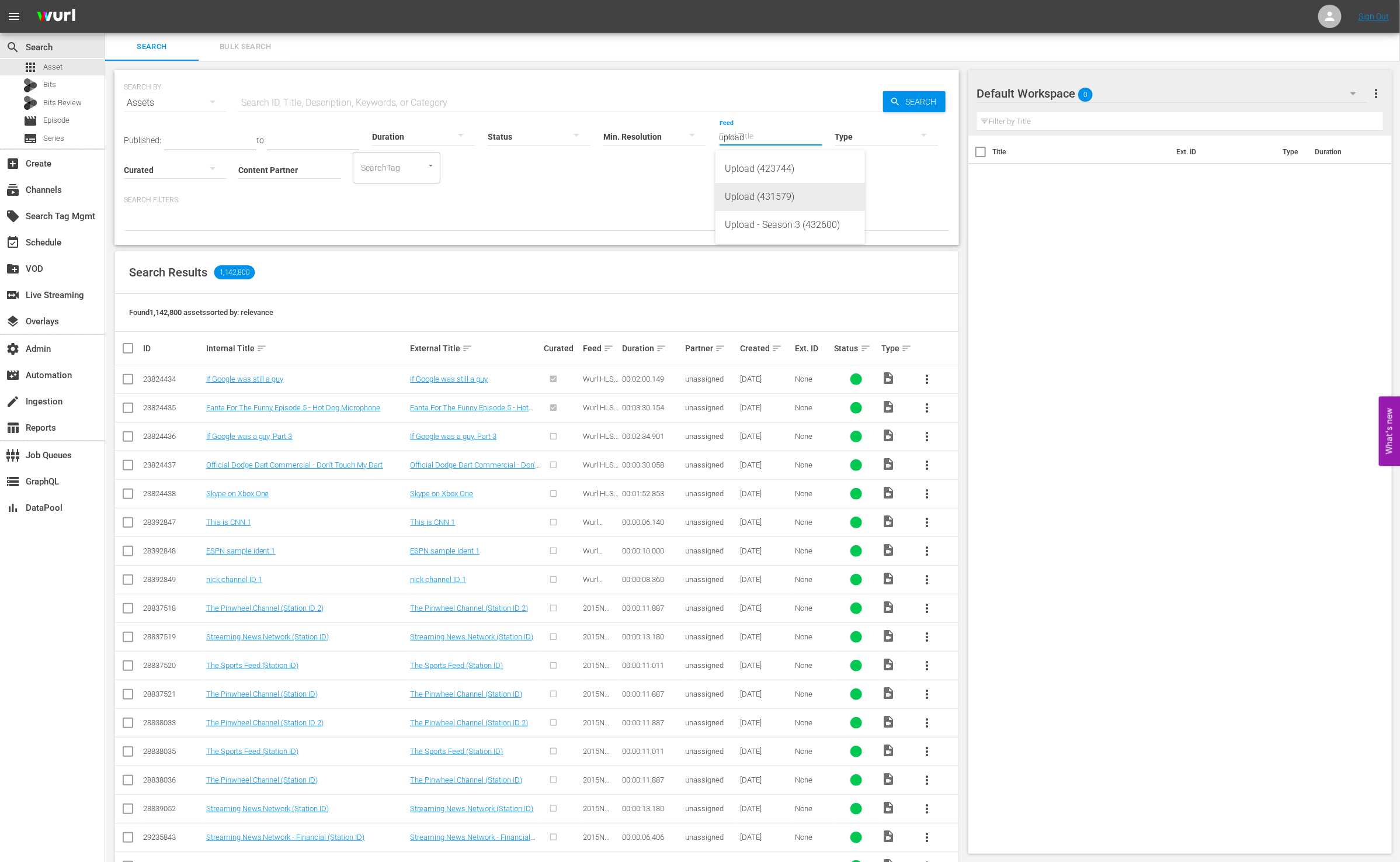
click at [805, 192] on div "Upload (431579)" at bounding box center [790, 196] width 131 height 28
type input "Upload (431579)"
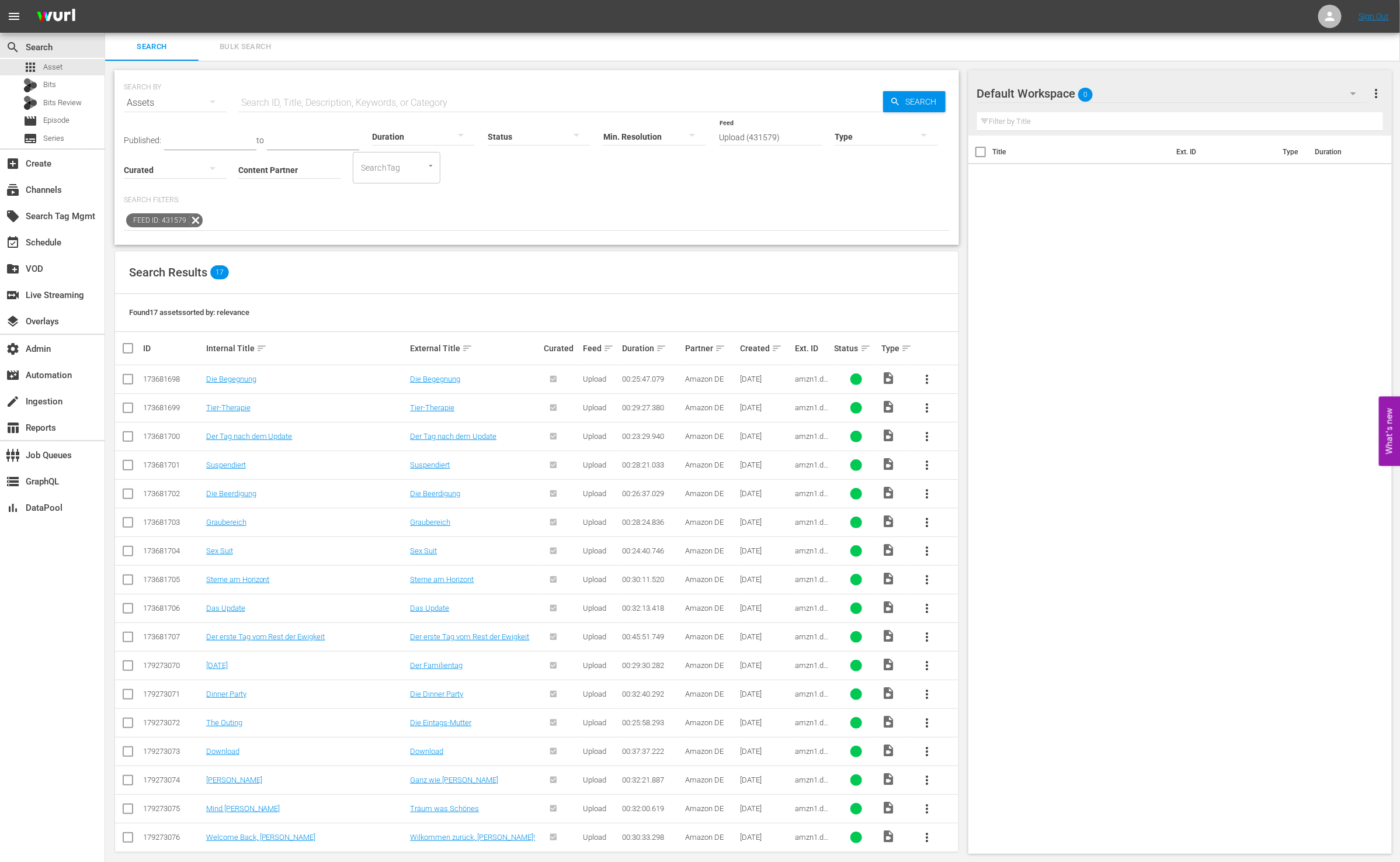
click at [805, 135] on input "Upload (431579)" at bounding box center [771, 137] width 103 height 42
type input "u"
click at [815, 165] on div "Upload (423744)" at bounding box center [790, 168] width 131 height 28
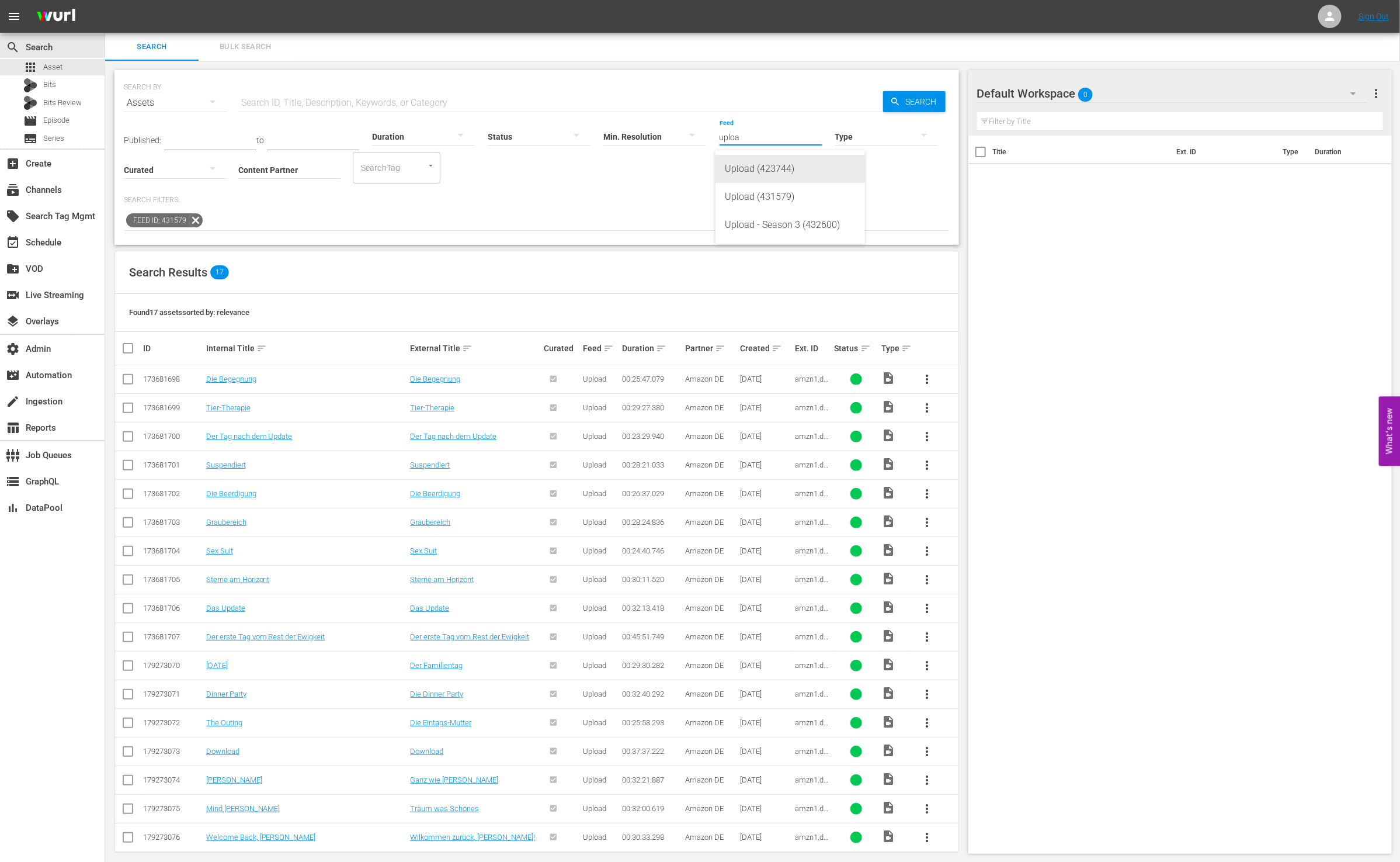
type input "Upload (423744)"
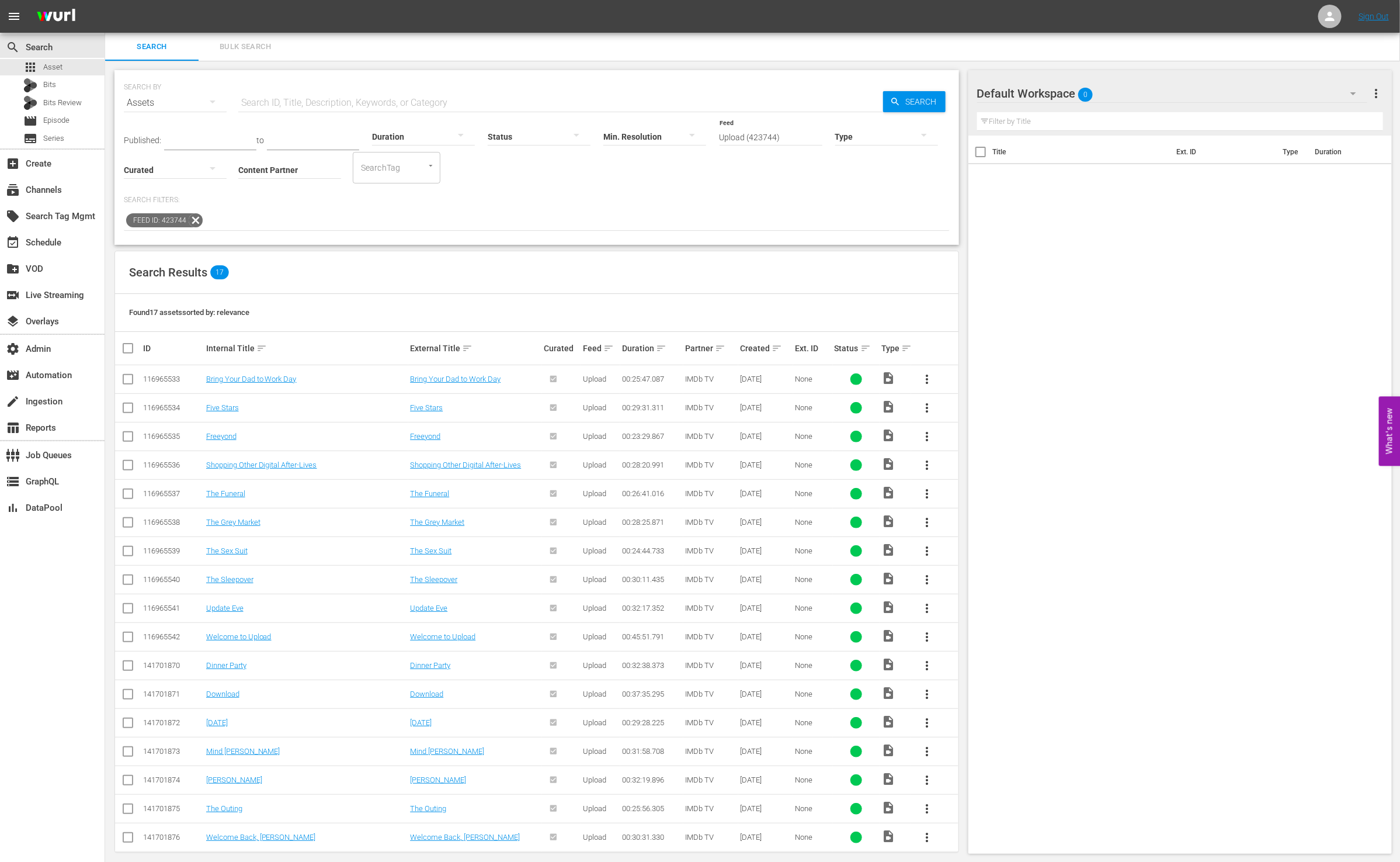
scroll to position [14, 0]
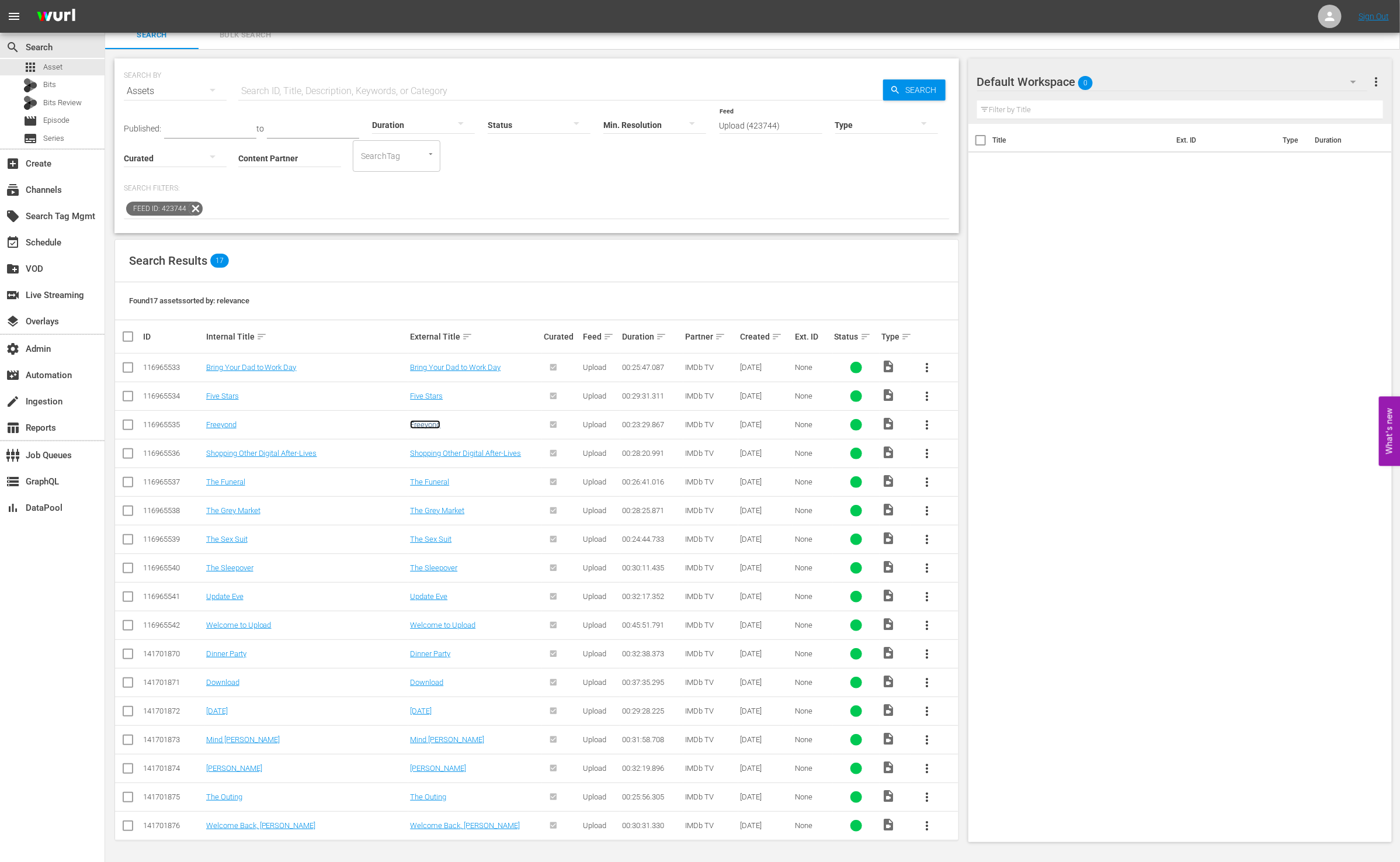
click at [426, 421] on link "Freeyond" at bounding box center [425, 425] width 31 height 9
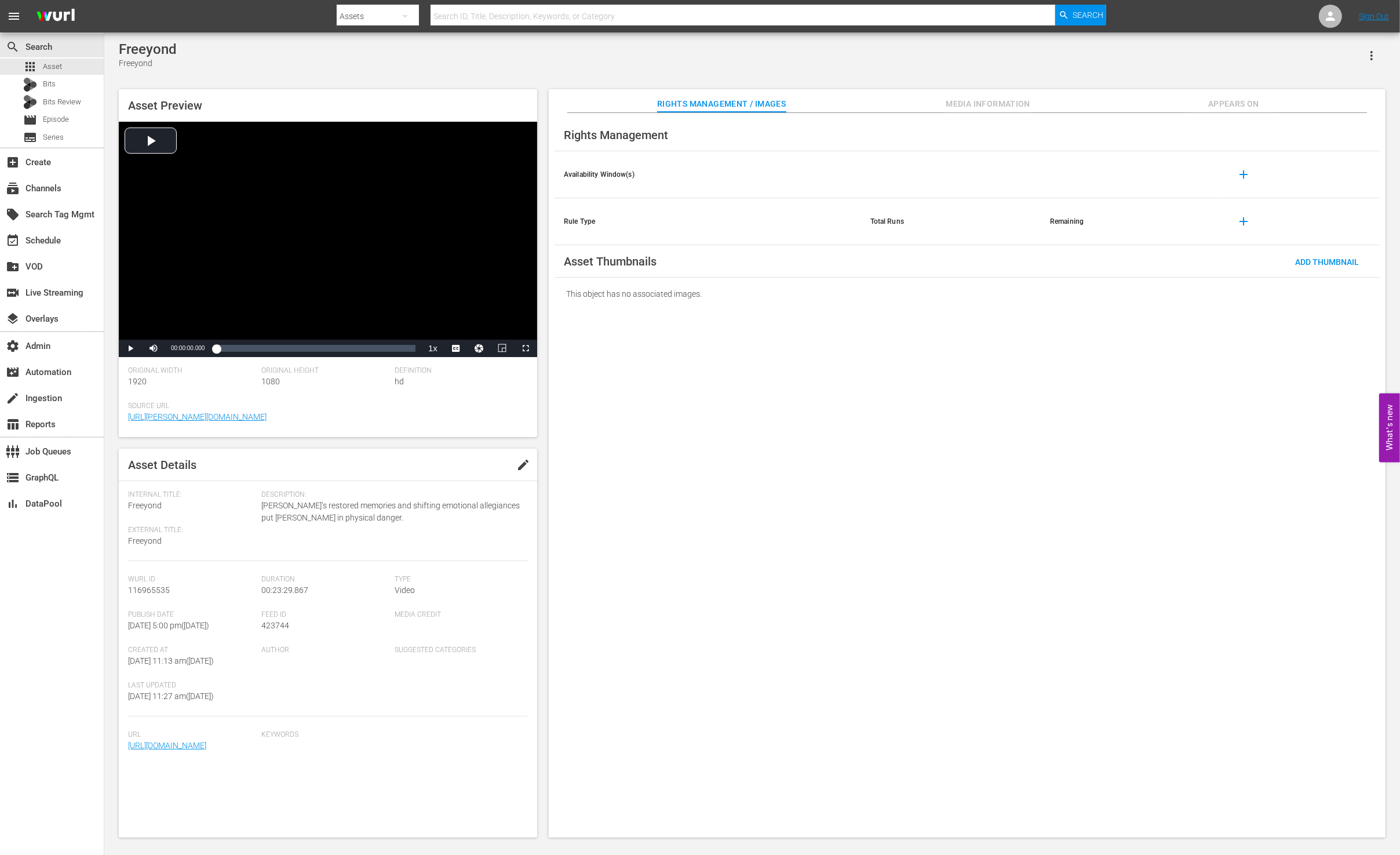
scroll to position [1, 0]
click at [981, 97] on span "Media Information" at bounding box center [988, 104] width 87 height 14
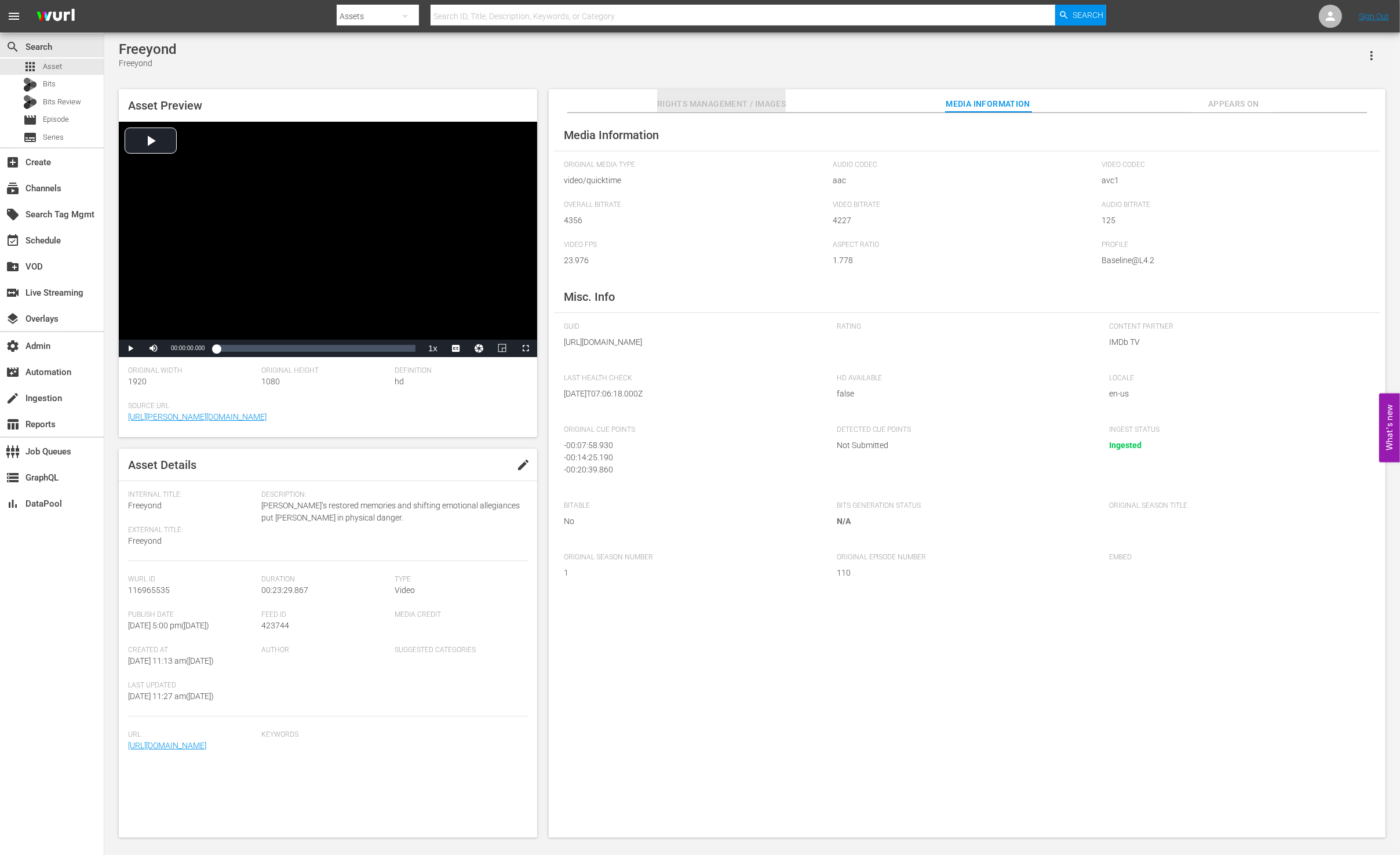
click at [722, 102] on span "Rights Management / Images" at bounding box center [721, 104] width 128 height 14
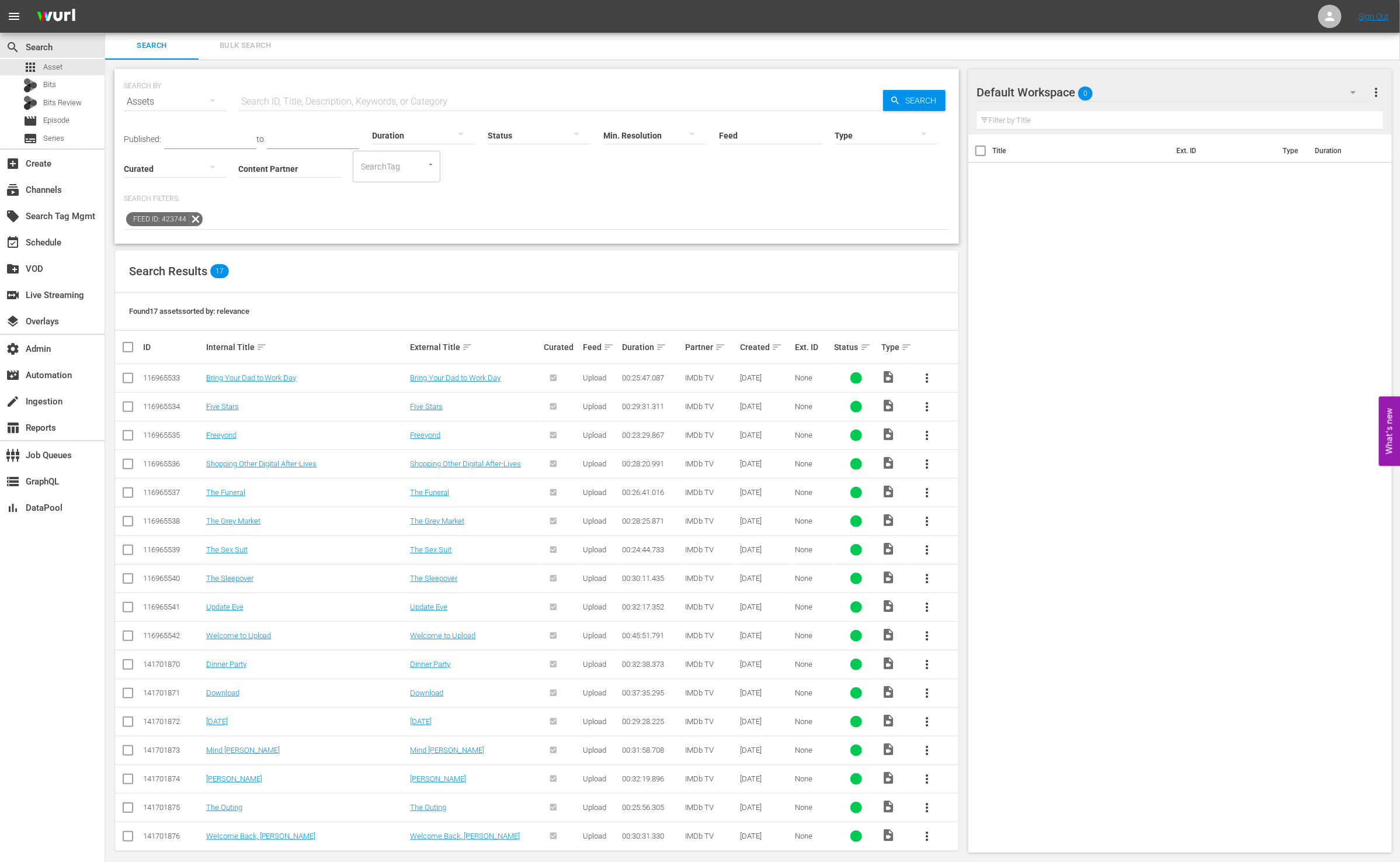
scroll to position [11, 0]
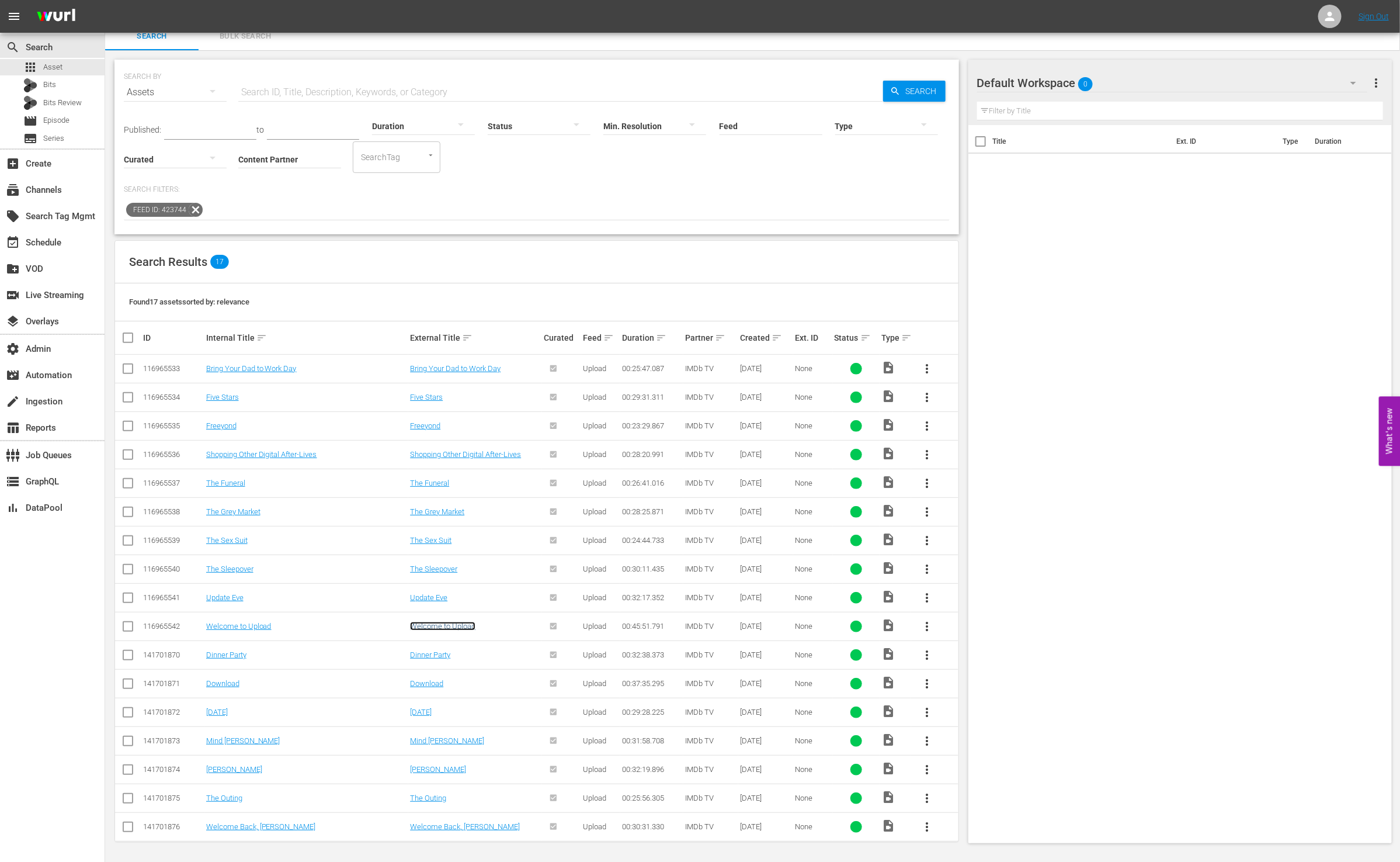
click at [462, 623] on link "Welcome to Upload" at bounding box center [443, 627] width 65 height 9
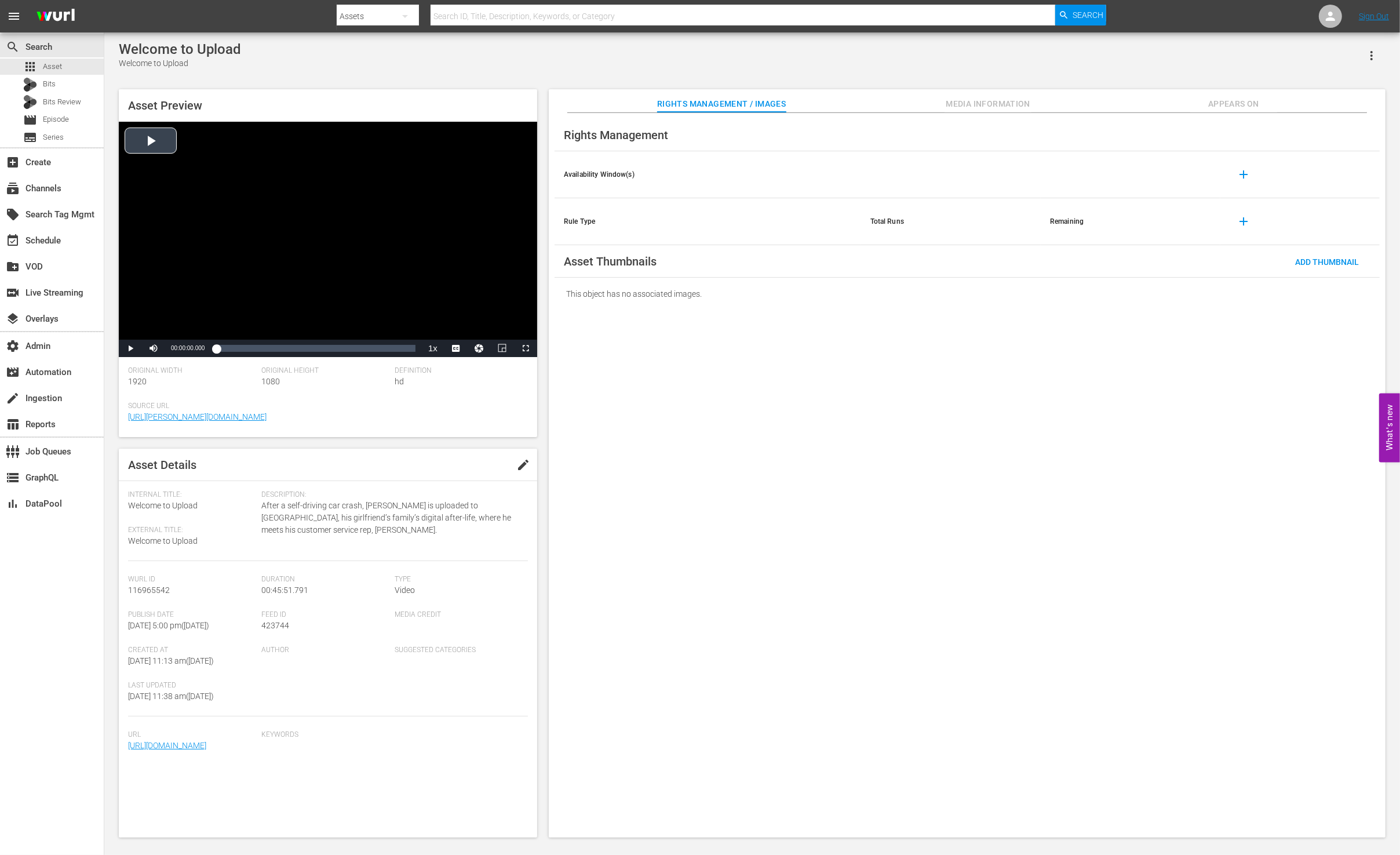
click at [148, 135] on div "Video Player" at bounding box center [328, 231] width 418 height 218
drag, startPoint x: 232, startPoint y: 354, endPoint x: 242, endPoint y: 354, distance: 10.0
click at [233, 354] on div "Loaded : 1.09% 00:03:35.983 00:00:02.389" at bounding box center [315, 348] width 211 height 17
click at [296, 350] on div "00:18:23.916" at bounding box center [296, 348] width 1 height 12
click at [338, 346] on div "Loaded : 42.56% 00:27:59.872 00:18:28.649" at bounding box center [316, 348] width 199 height 12
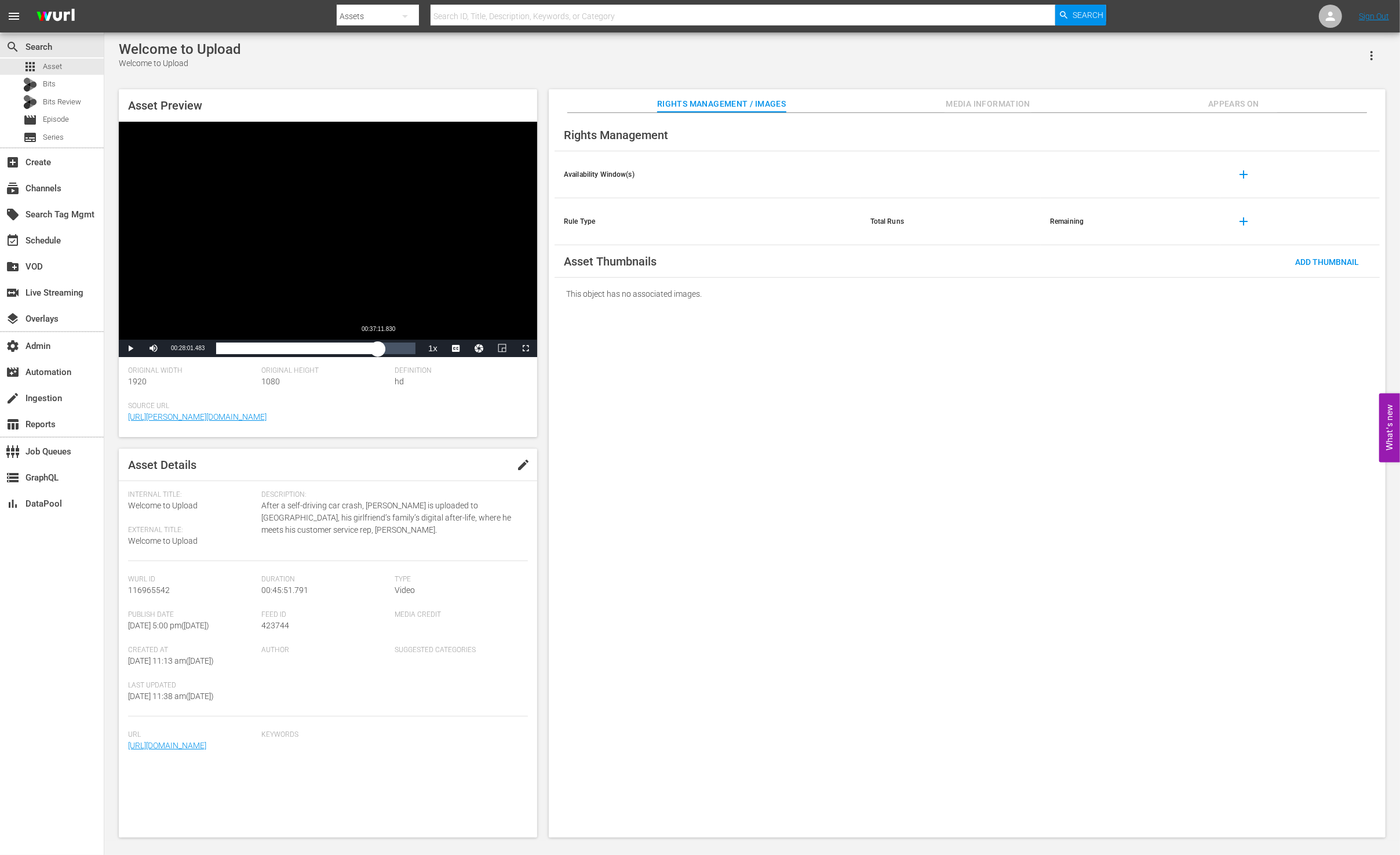
click at [378, 348] on div "Loaded : 61.98% 00:37:11.830 00:28:01.474" at bounding box center [316, 348] width 199 height 12
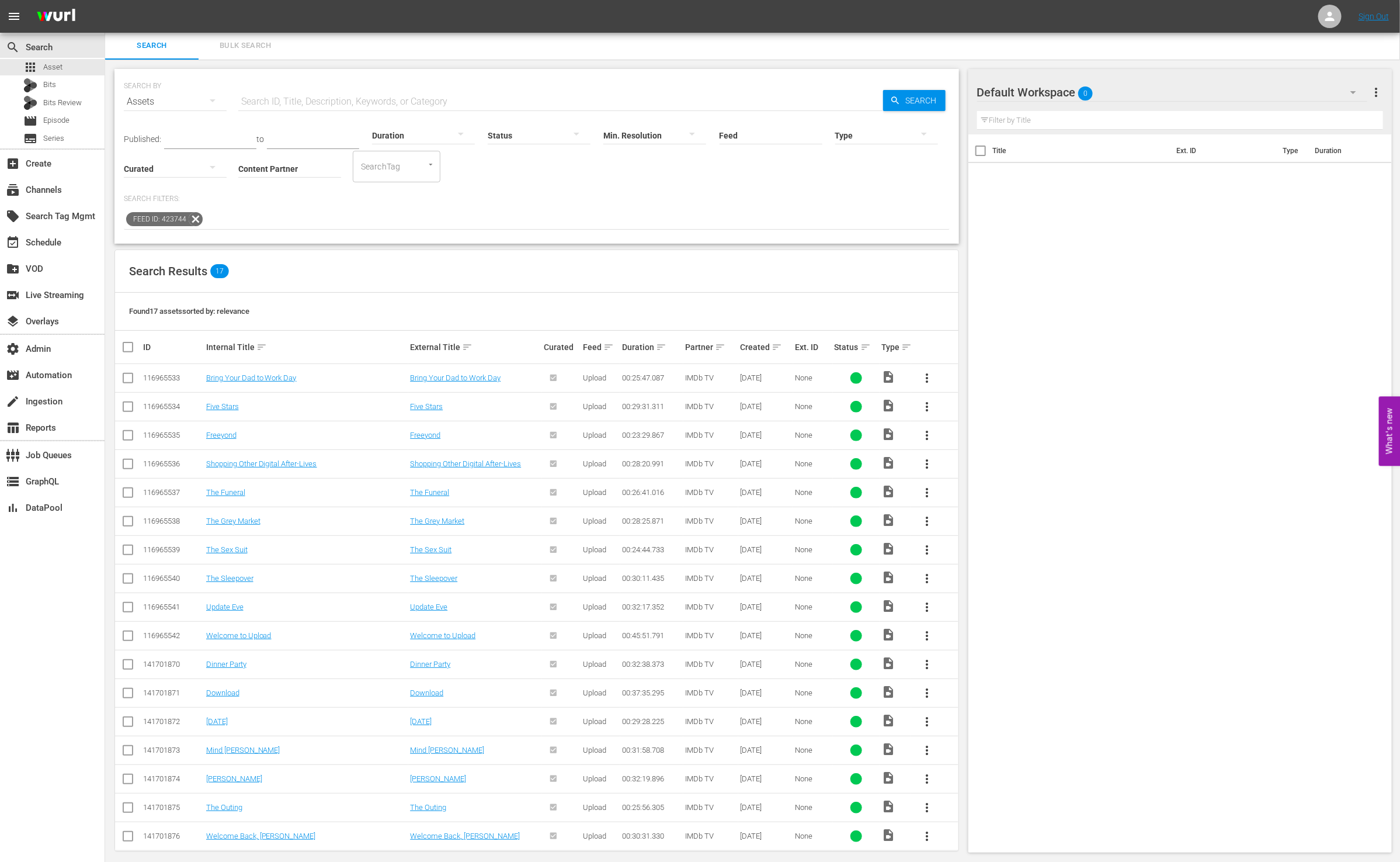
scroll to position [14, 0]
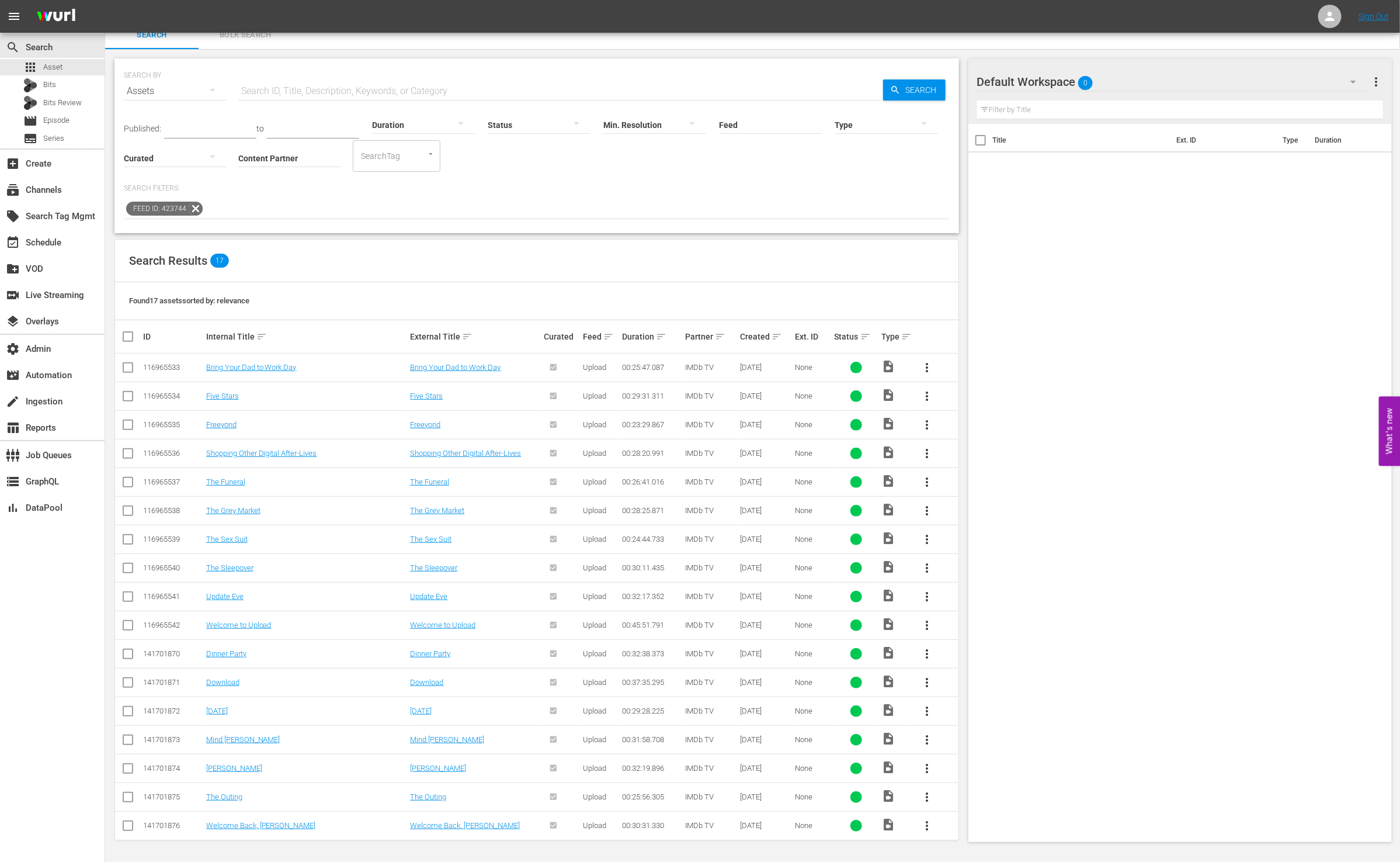
drag, startPoint x: 566, startPoint y: 168, endPoint x: 417, endPoint y: 168, distance: 149.0
click at [560, 168] on div "Published: to Duration Status Min. Resolution Feed Feed Title Type Curated Cont…" at bounding box center [537, 162] width 825 height 114
copy tr "Freeyond"
drag, startPoint x: 481, startPoint y: 421, endPoint x: 401, endPoint y: 421, distance: 80.0
click at [401, 421] on tr "116965535 Freeyond Freeyond Upload 00:23:29.867 IMDb TV 05/01/23 None video_fil…" at bounding box center [537, 425] width 843 height 29
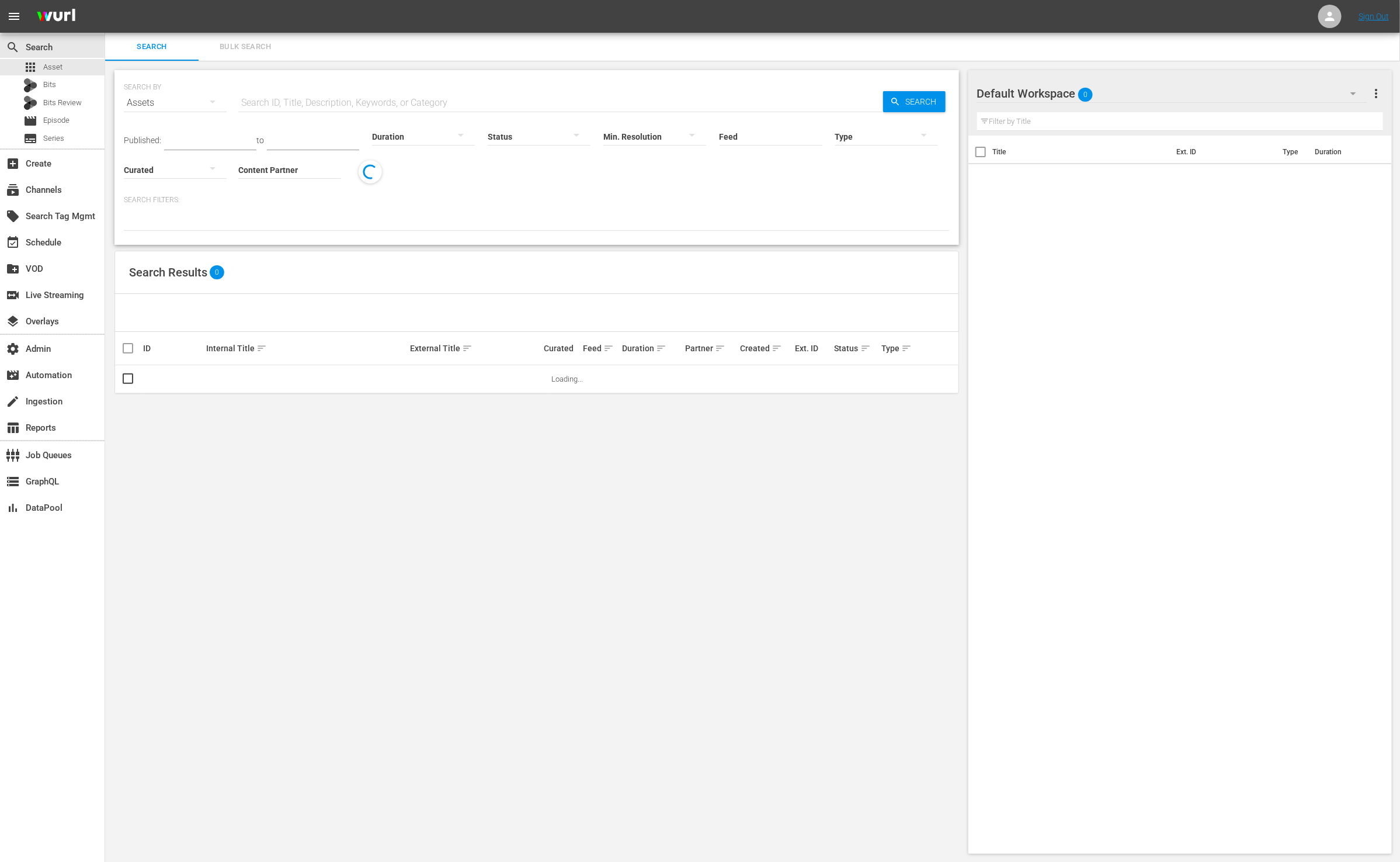
click at [509, 100] on input "text" at bounding box center [560, 102] width 644 height 28
paste input "Freeyond"
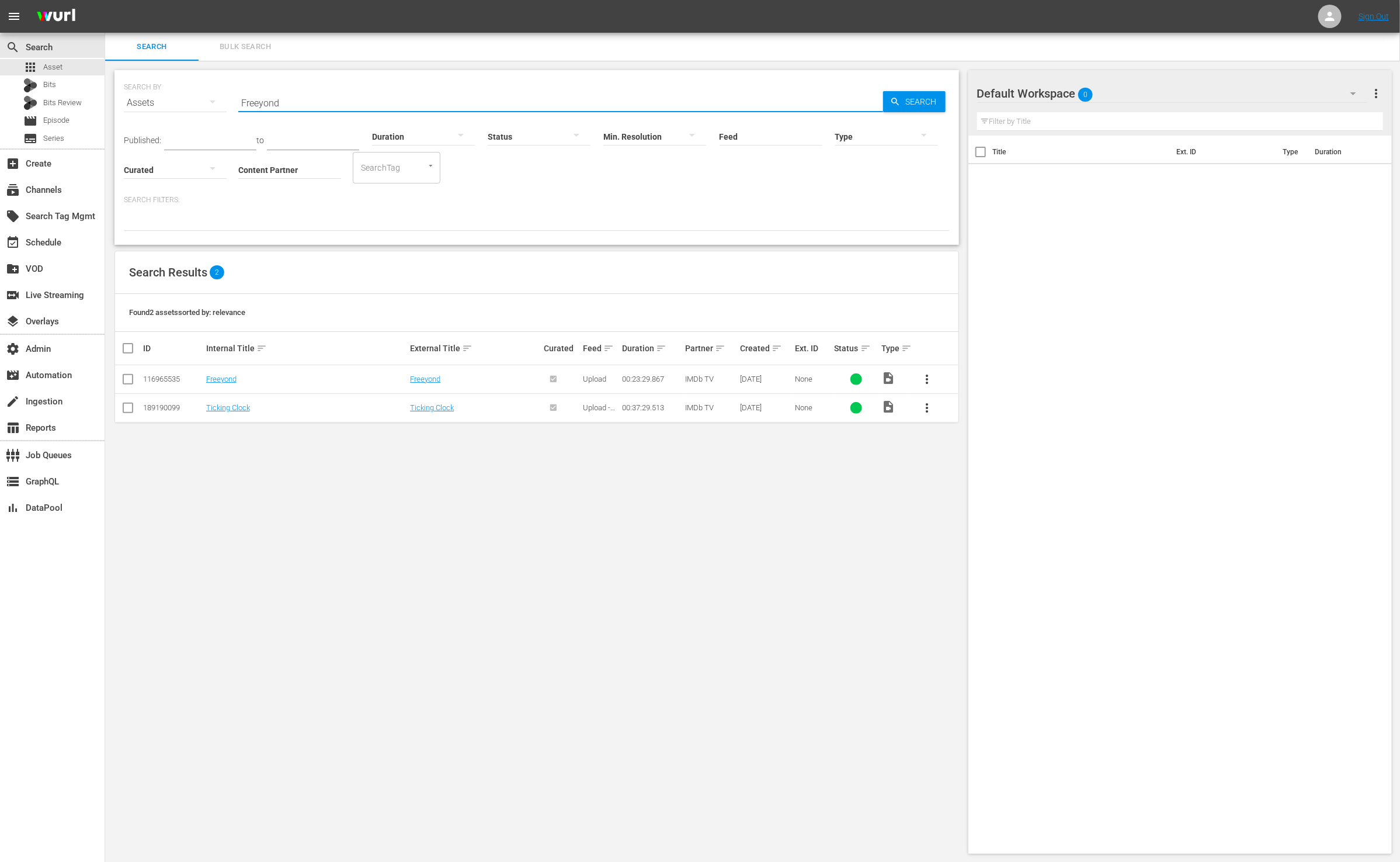
drag, startPoint x: 262, startPoint y: 103, endPoint x: 188, endPoint y: 101, distance: 74.0
click at [188, 101] on div "SEARCH BY Search By Assets Search ID, Title, Description, Keywords, or Category…" at bounding box center [537, 96] width 825 height 42
type input "Freeyond"
click at [598, 380] on span "Upload" at bounding box center [595, 379] width 24 height 9
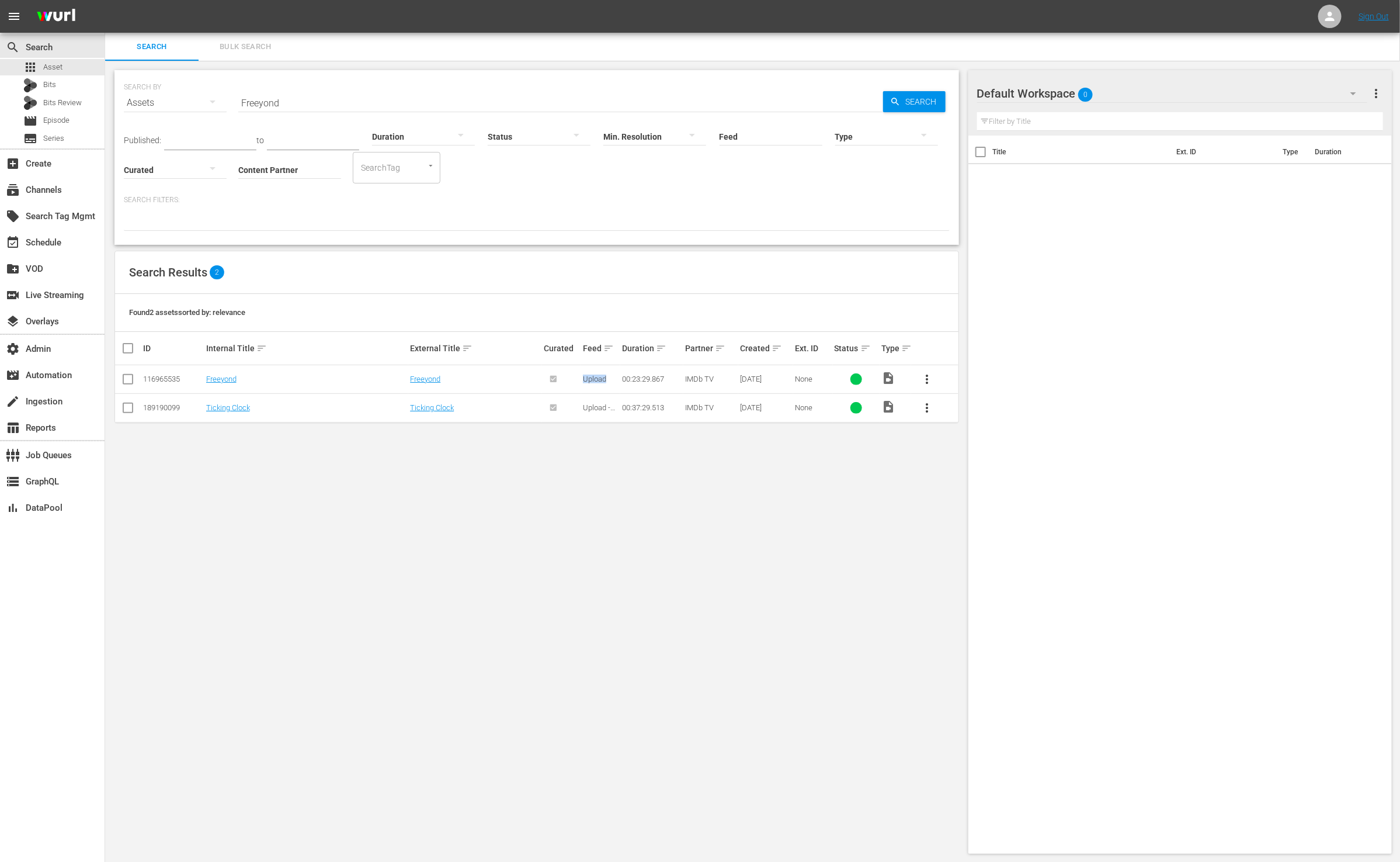
copy span "Upload"
click at [225, 378] on link "Freeyond" at bounding box center [222, 379] width 31 height 9
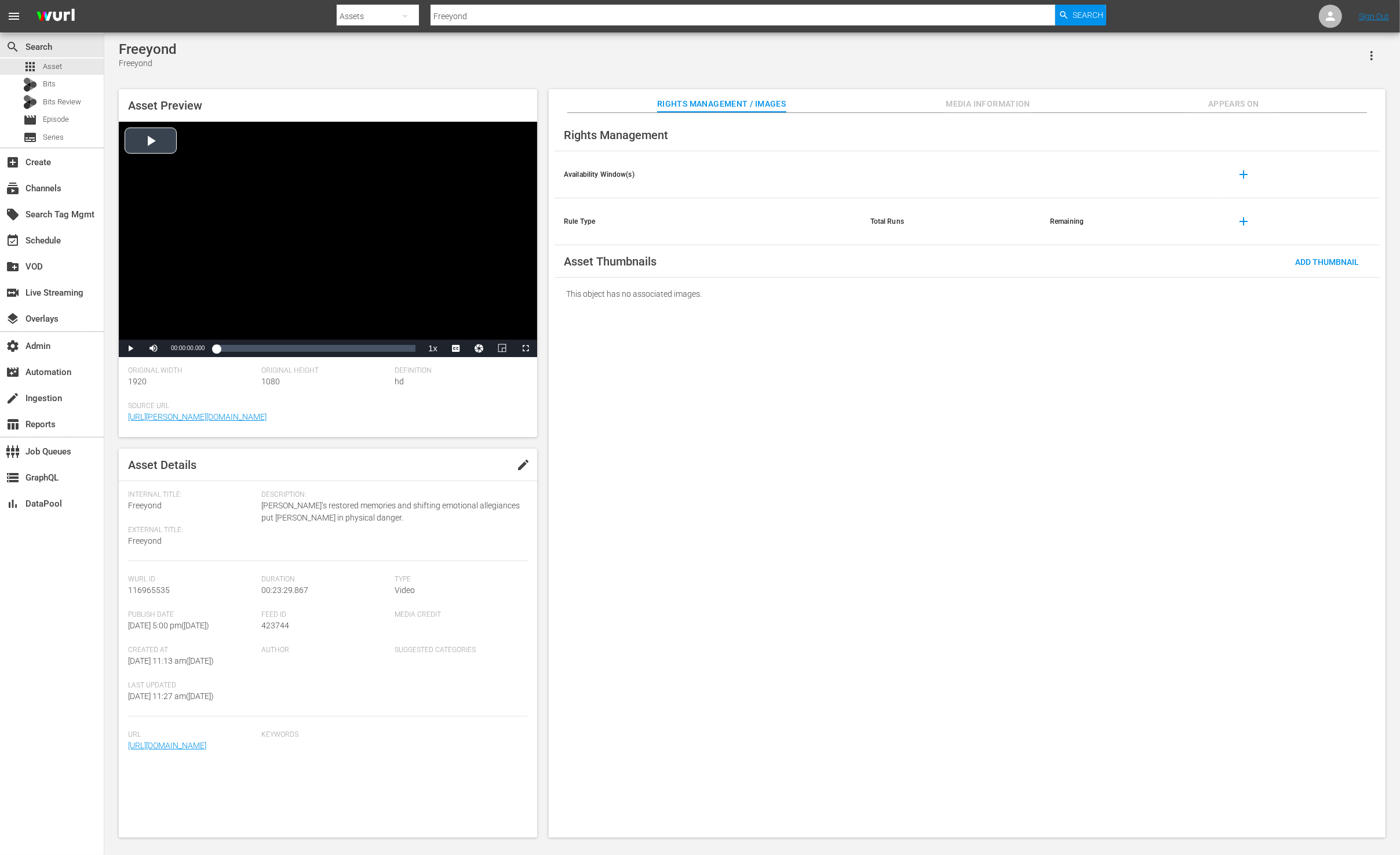
click at [154, 138] on div "Video Player" at bounding box center [328, 231] width 418 height 218
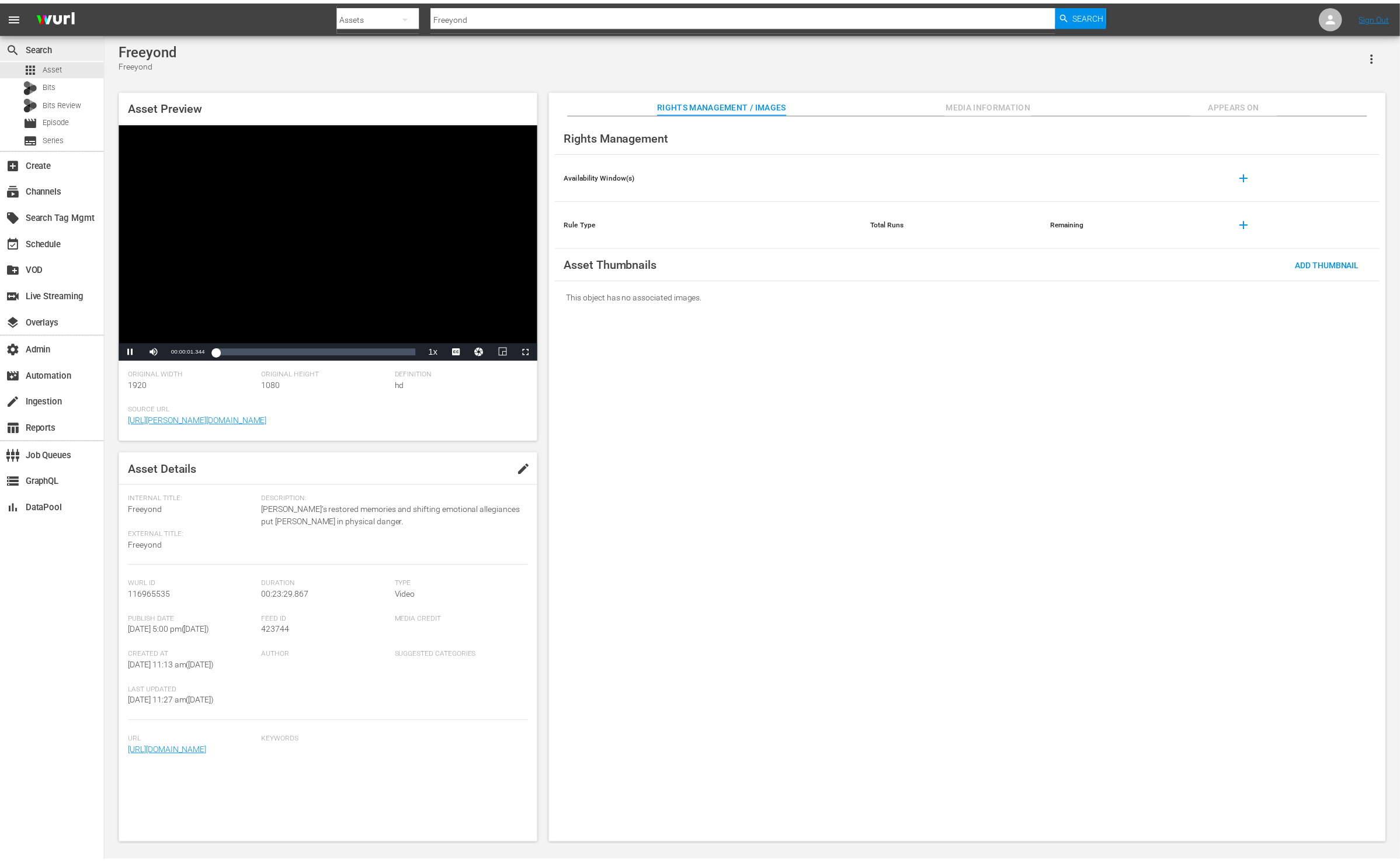
scroll to position [1, 0]
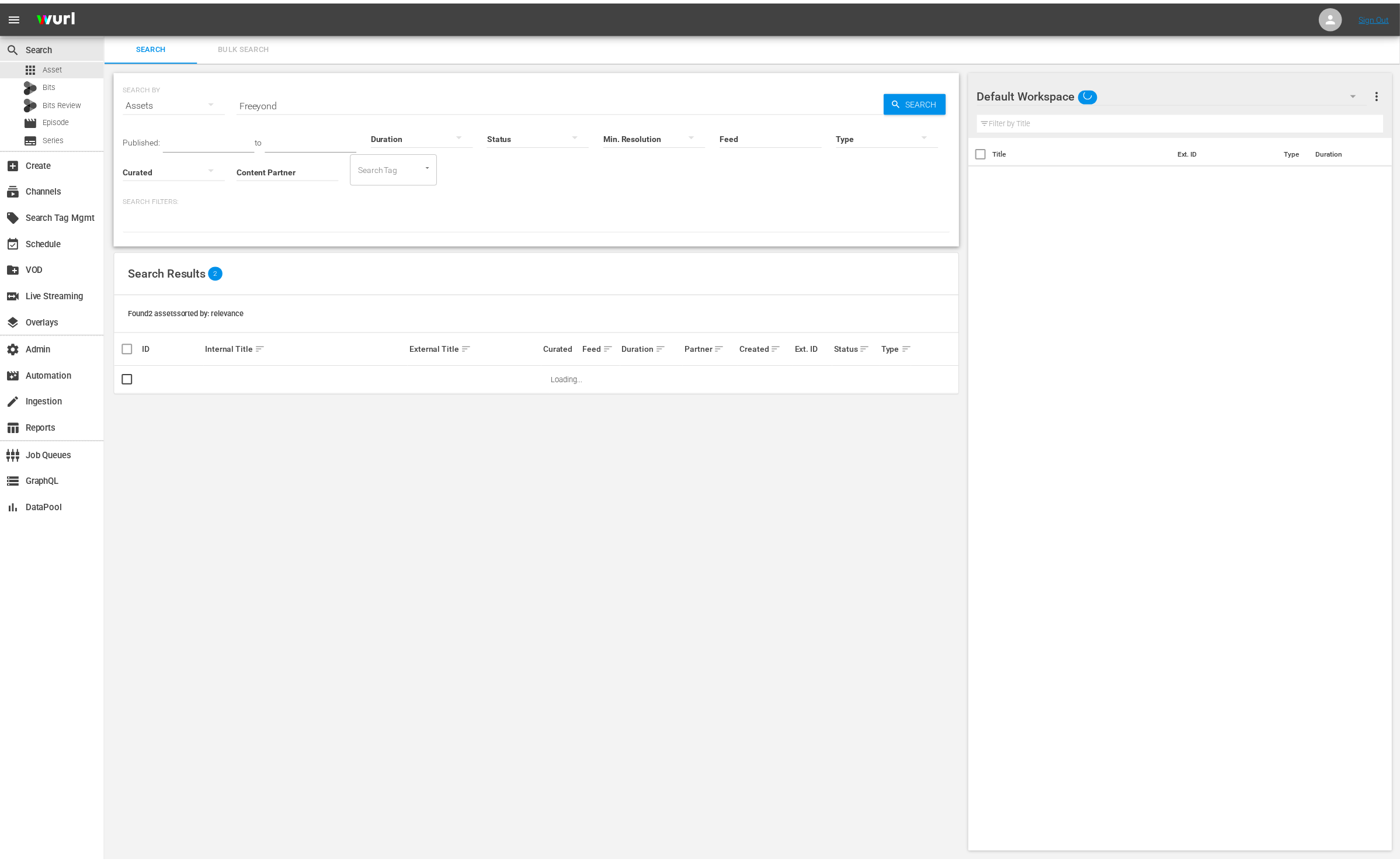
scroll to position [1, 0]
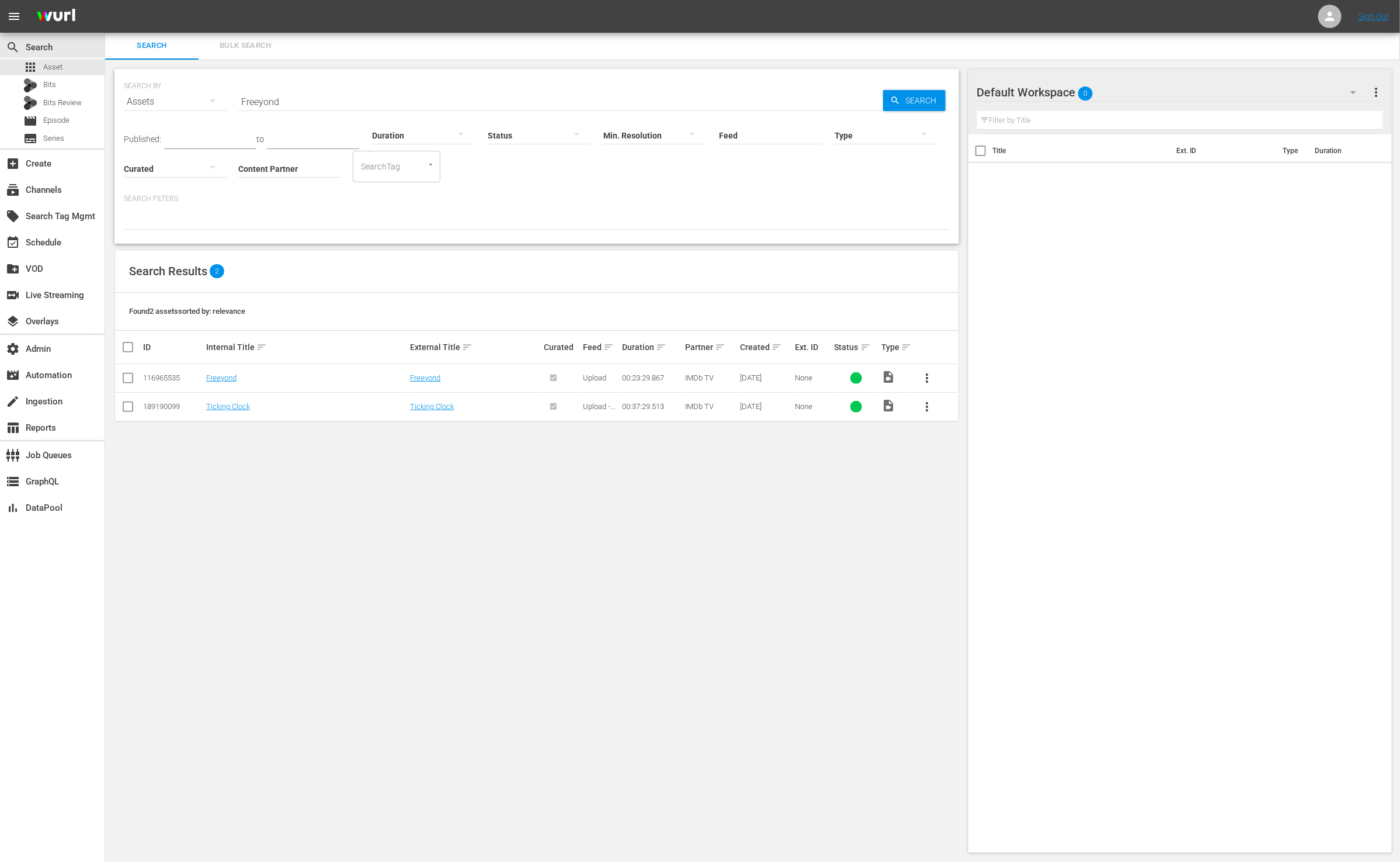
click at [481, 537] on div "SEARCH BY Search By Assets Search ID, Title, Description, Keywords, or Category…" at bounding box center [537, 461] width 863 height 802
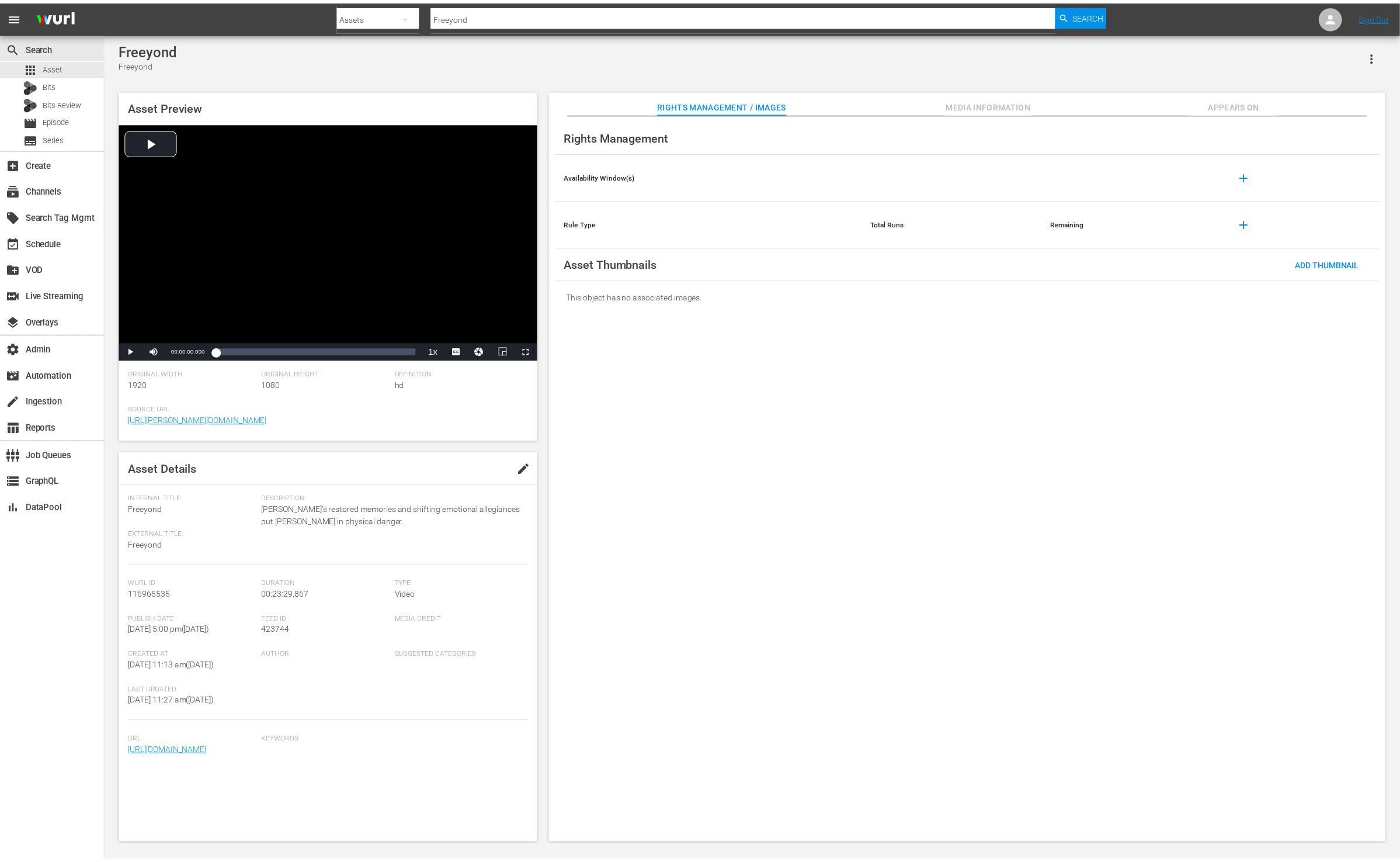
scroll to position [1, 0]
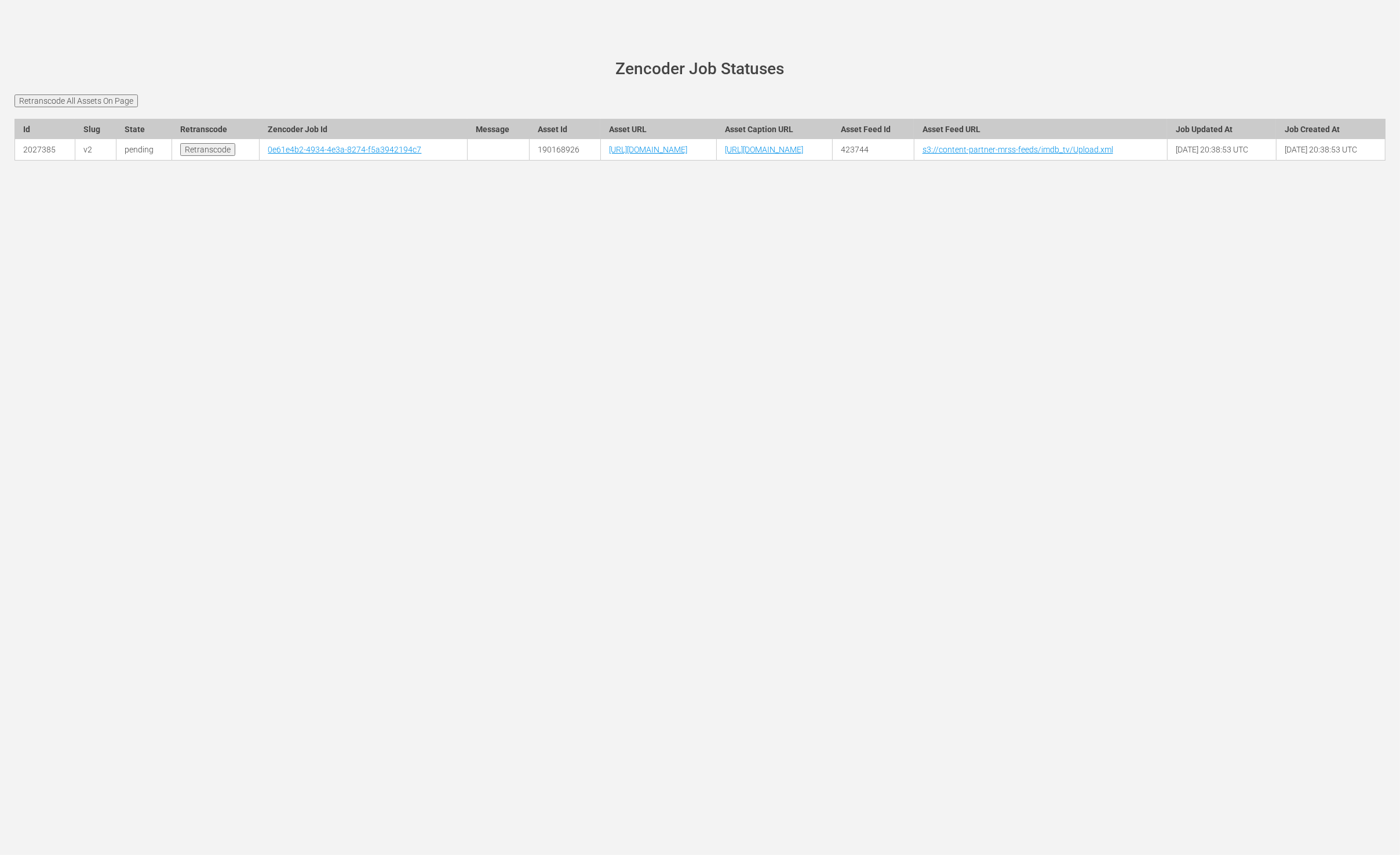
drag, startPoint x: 255, startPoint y: 290, endPoint x: 251, endPoint y: 267, distance: 23.3
click at [255, 289] on div "[PERSON_NAME][DOMAIN_NAME] site status Zencoder Job Statuses Retranscode All As…" at bounding box center [700, 428] width 1400 height 855
click at [268, 154] on link "0e61e4b2-4934-4e3a-8274-f5a3942194c7" at bounding box center [344, 149] width 154 height 9
click at [269, 154] on link "0e61e4b2-4934-4e3a-8274-f5a3942194c7" at bounding box center [344, 149] width 154 height 9
